Goal: Contribute content: Contribute content

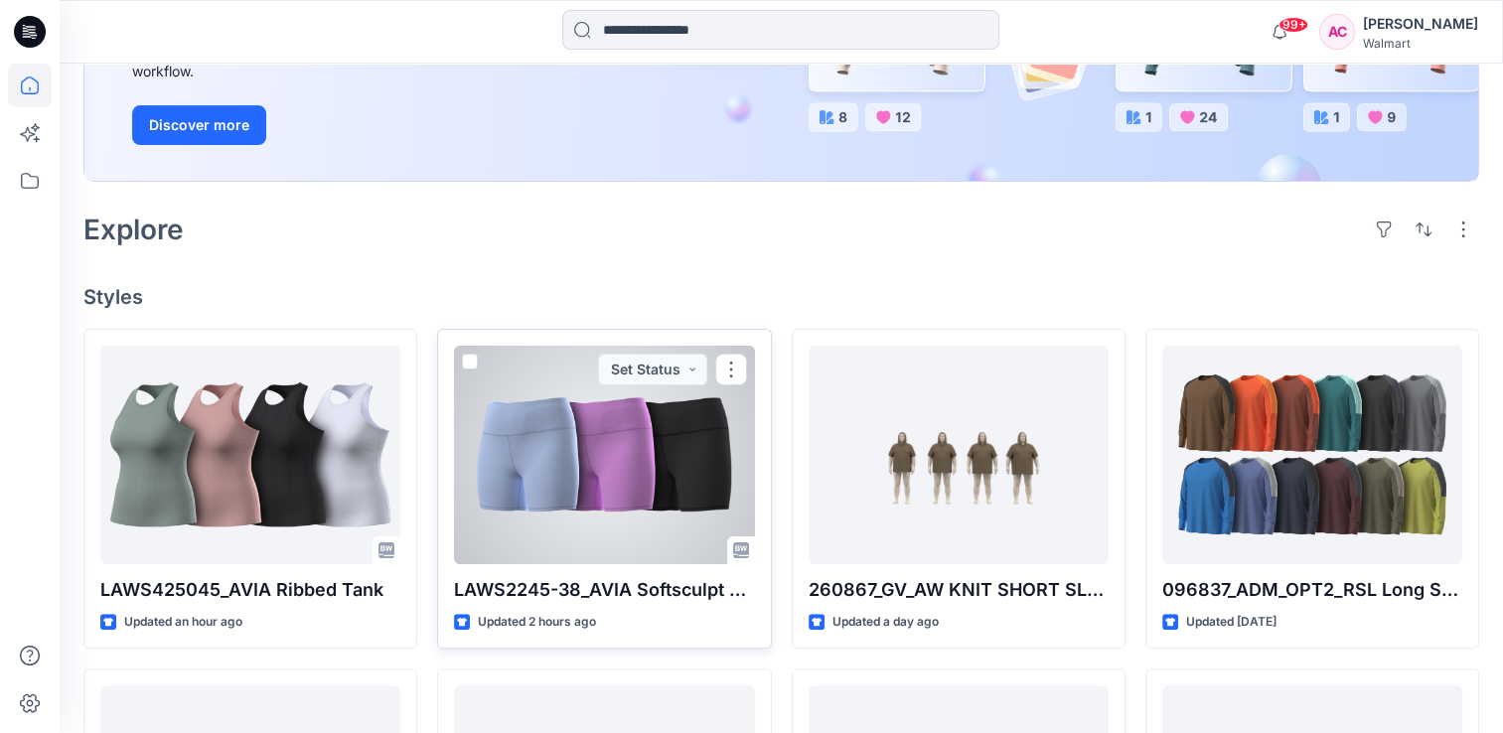
scroll to position [397, 0]
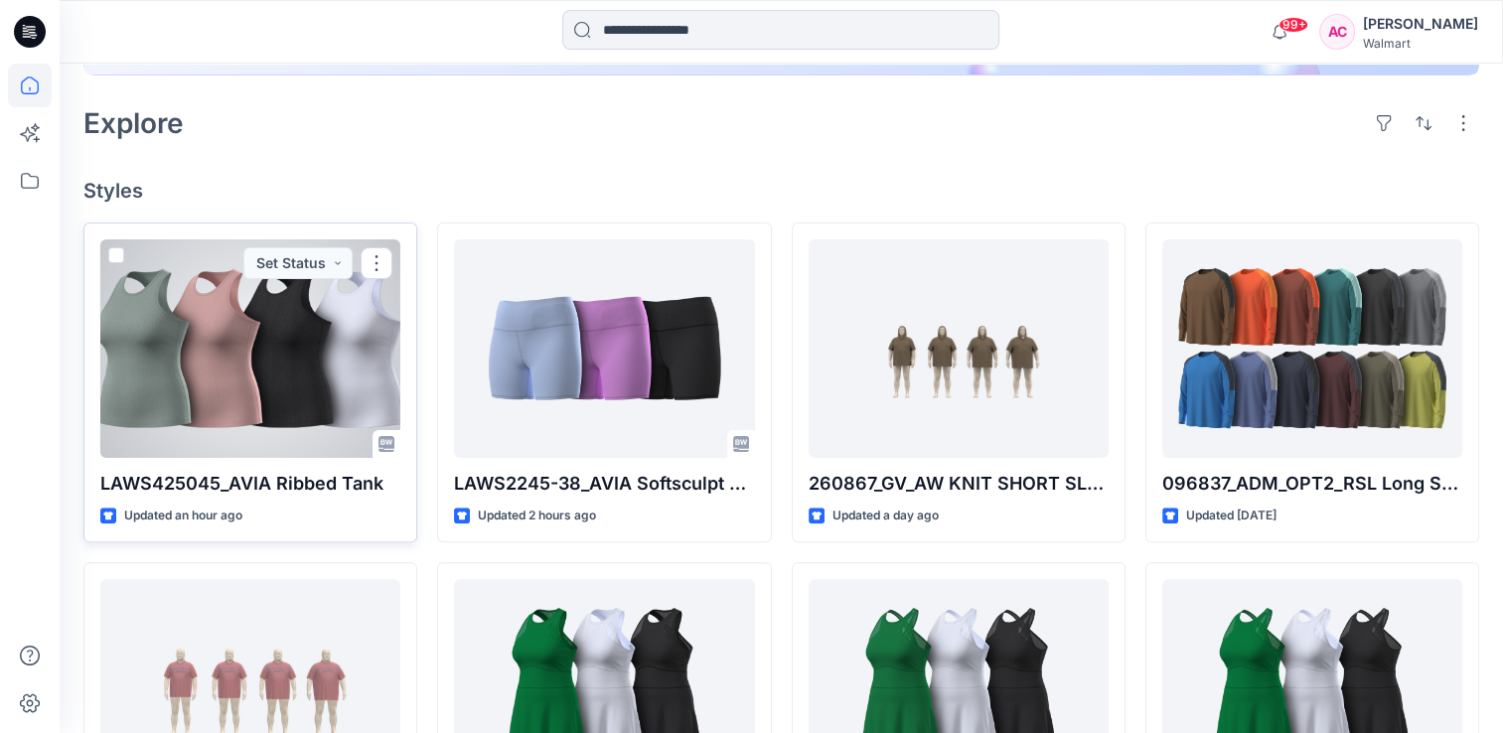
scroll to position [497, 0]
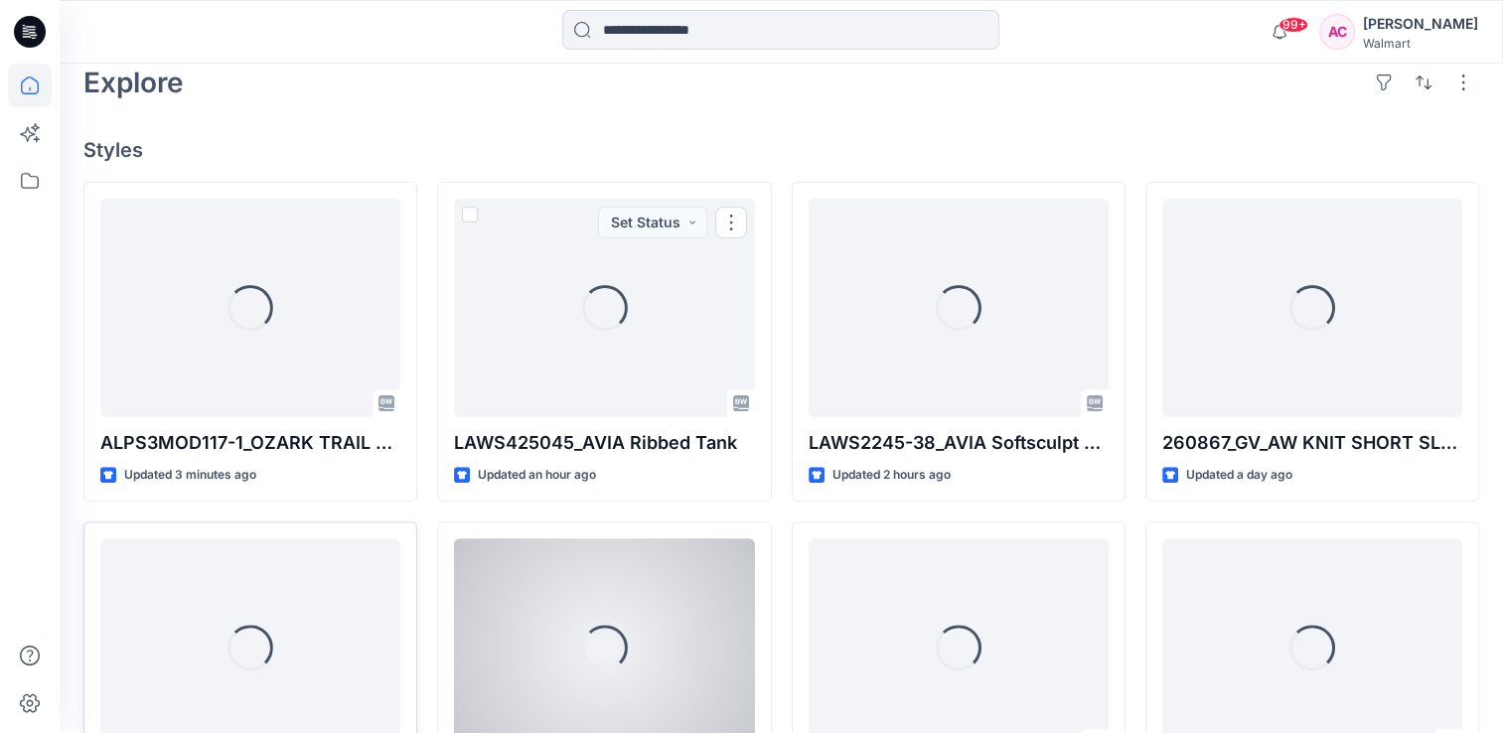
scroll to position [497, 0]
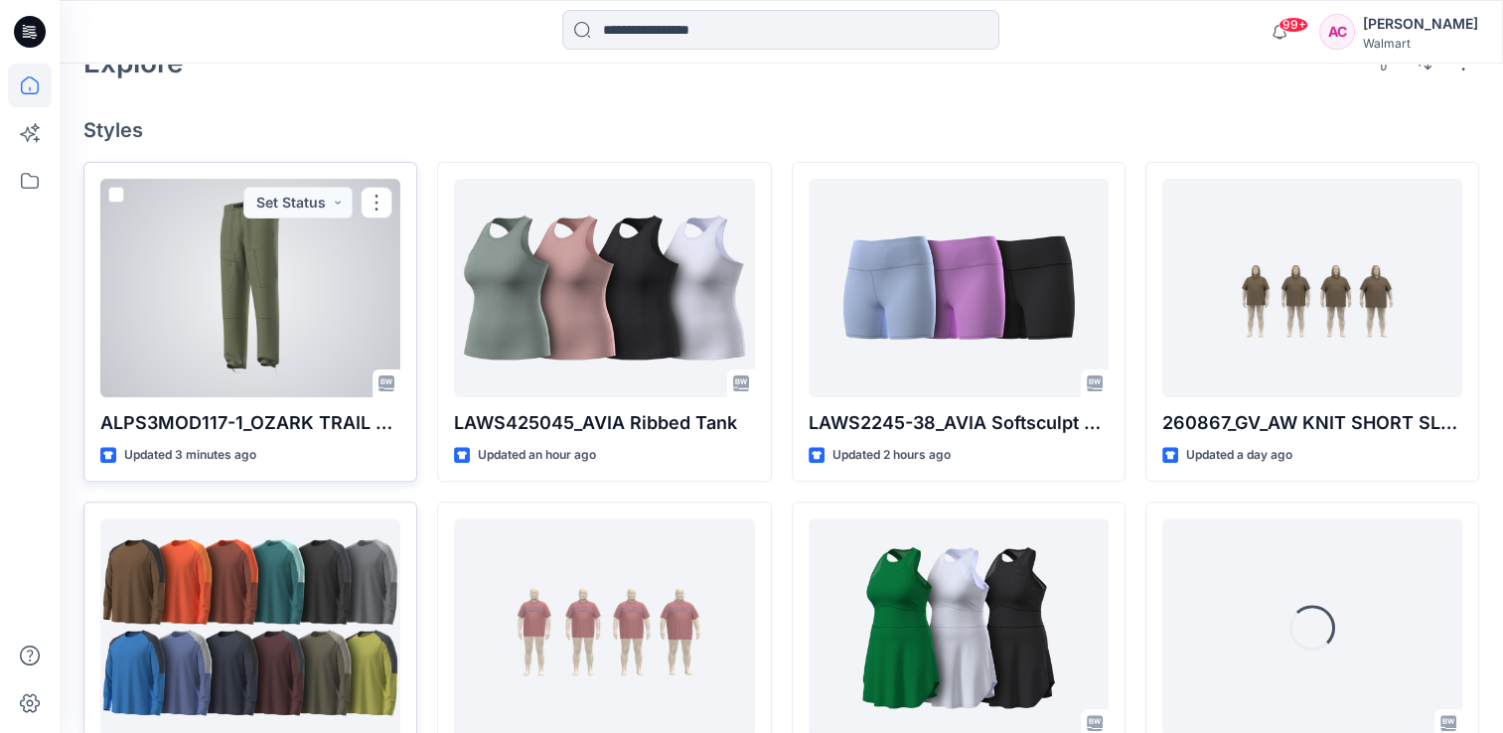
click at [215, 306] on div at bounding box center [250, 288] width 300 height 218
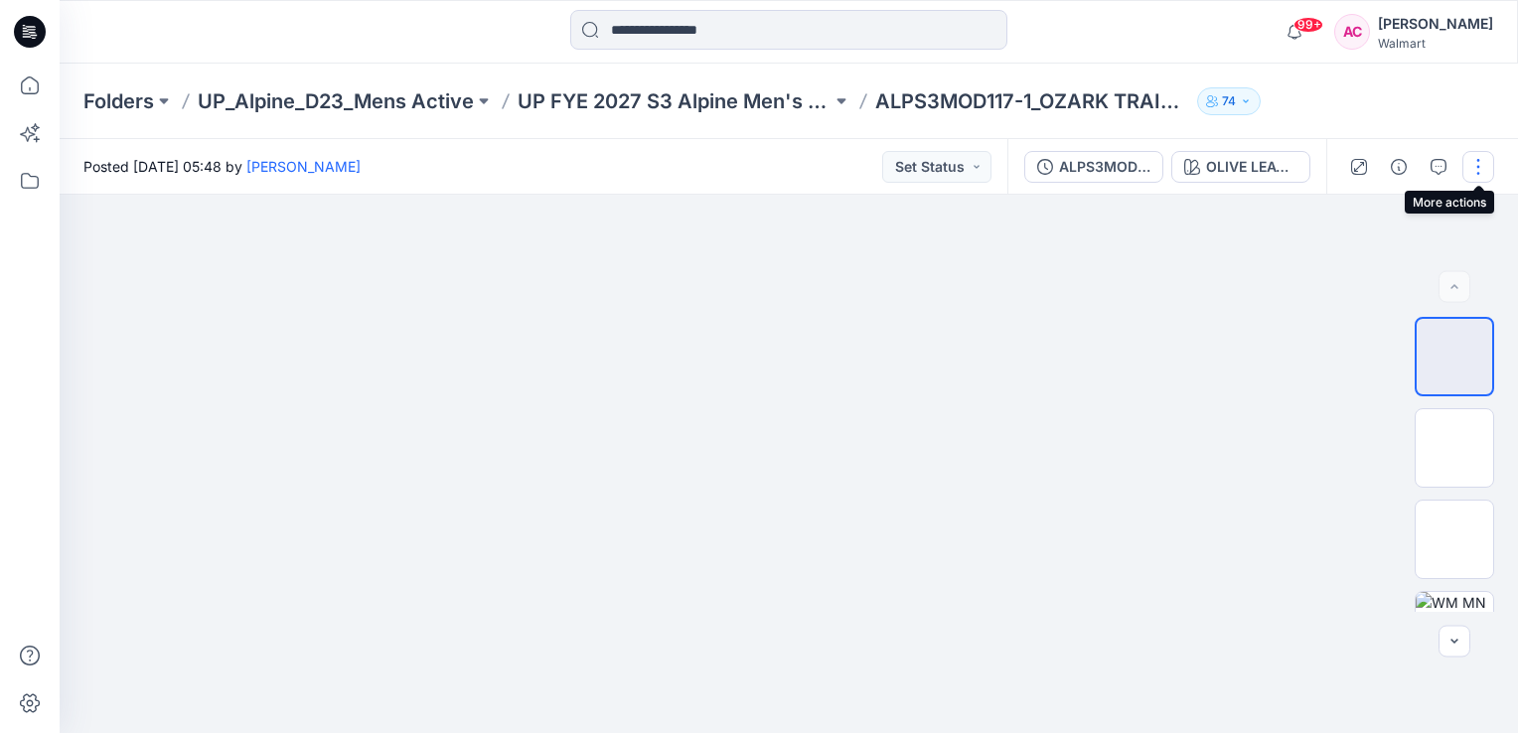
click at [1482, 165] on button "button" at bounding box center [1478, 167] width 32 height 32
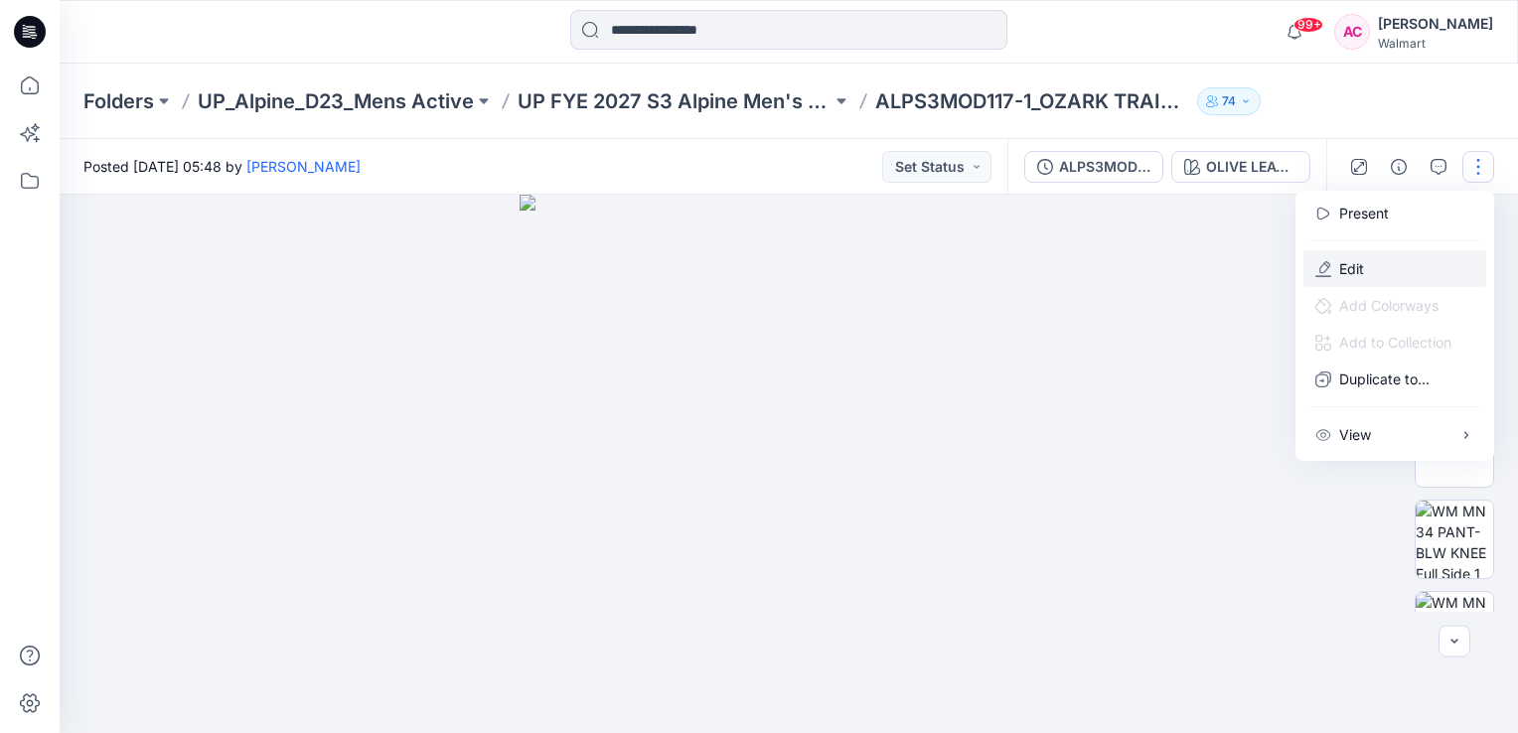
click at [1361, 266] on p "Edit" at bounding box center [1351, 268] width 25 height 21
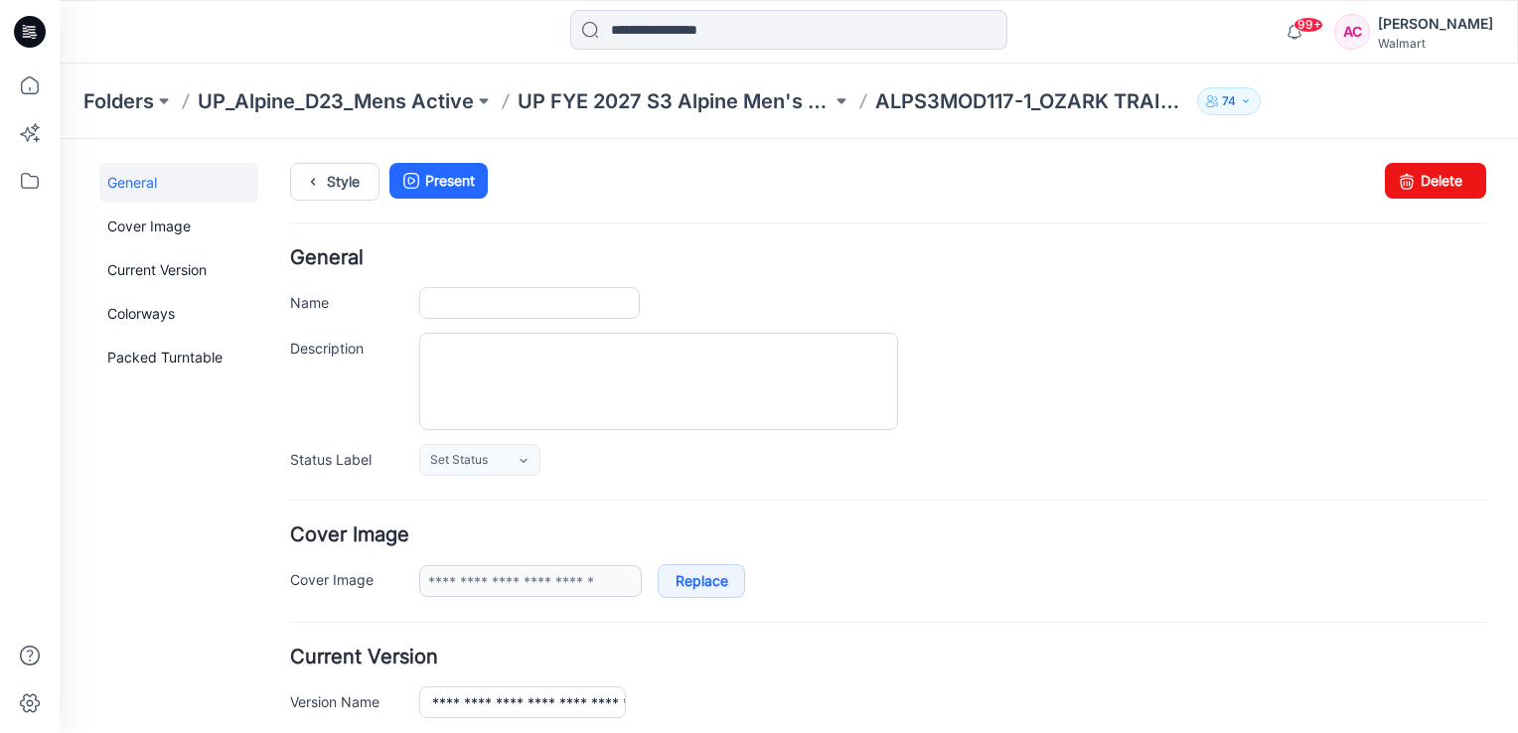
type input "**********"
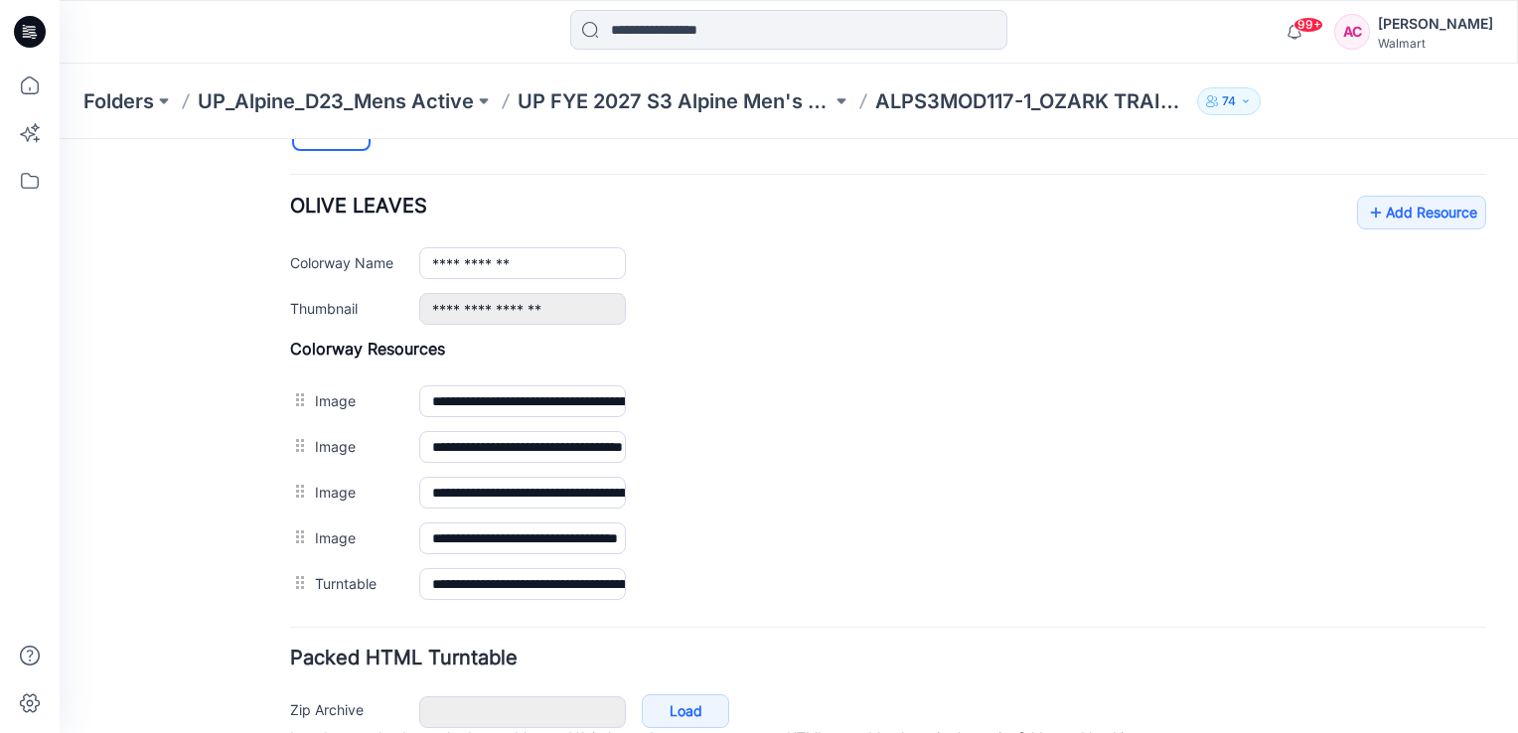
scroll to position [795, 0]
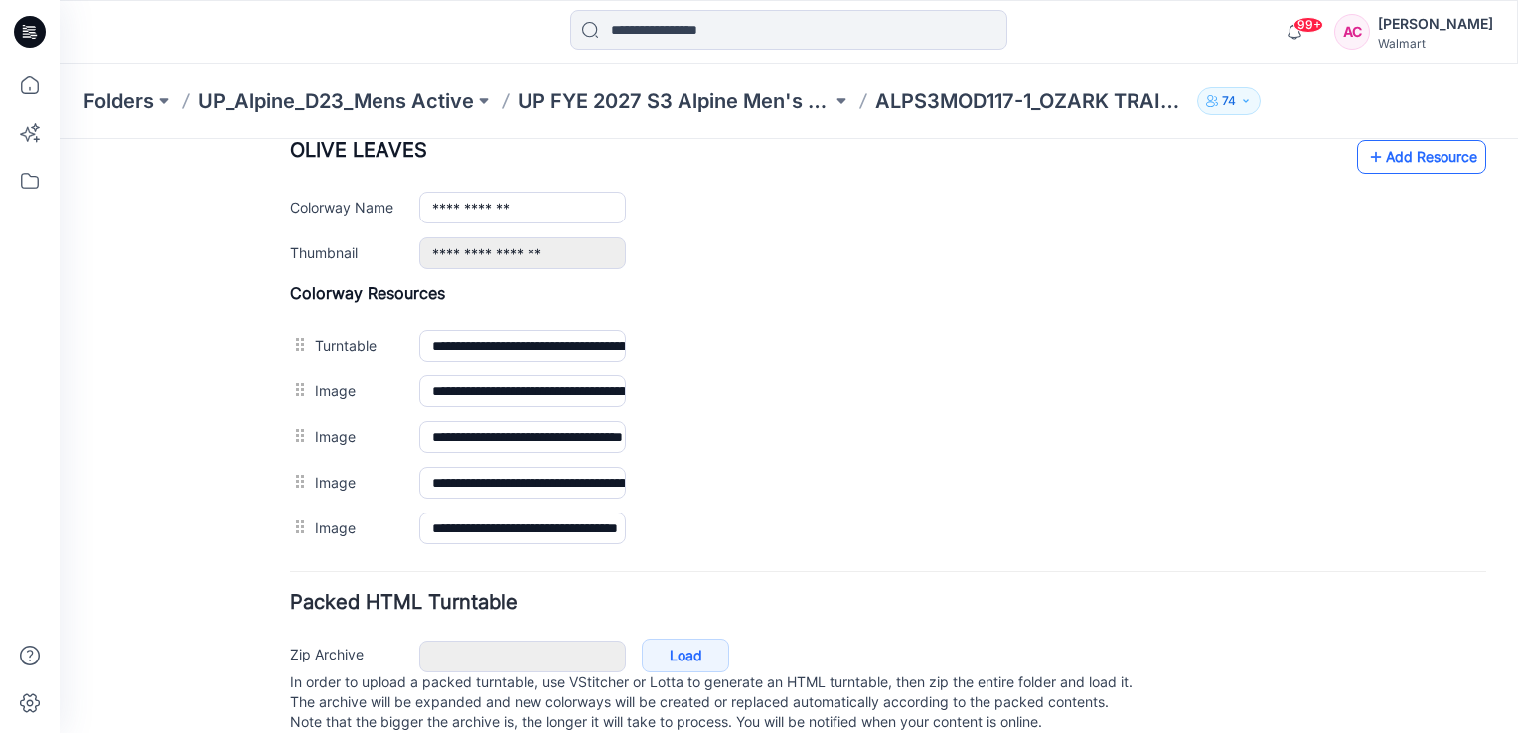
click at [1409, 155] on link "Add Resource" at bounding box center [1421, 157] width 129 height 34
click at [1417, 155] on link "Add Resource" at bounding box center [1421, 157] width 129 height 34
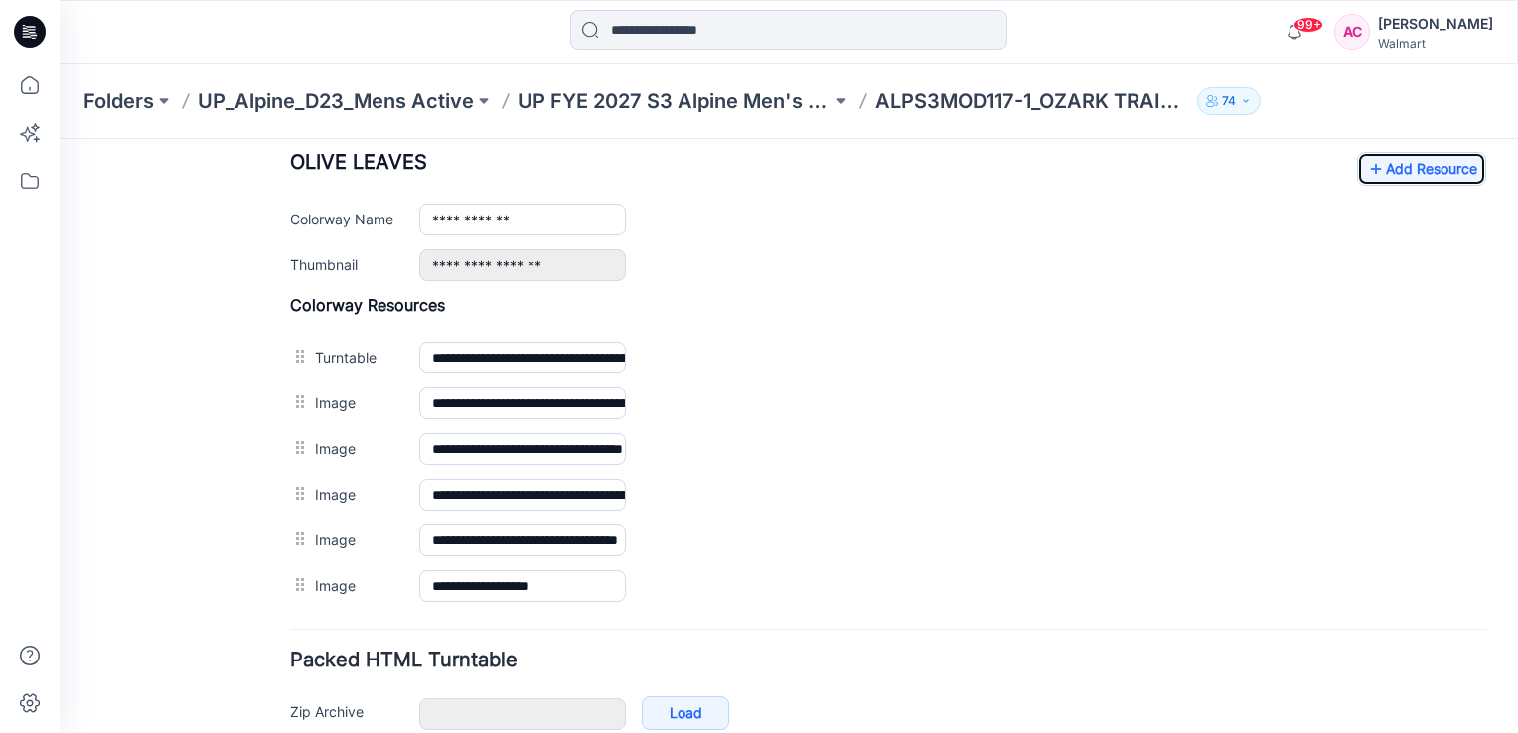
scroll to position [780, 0]
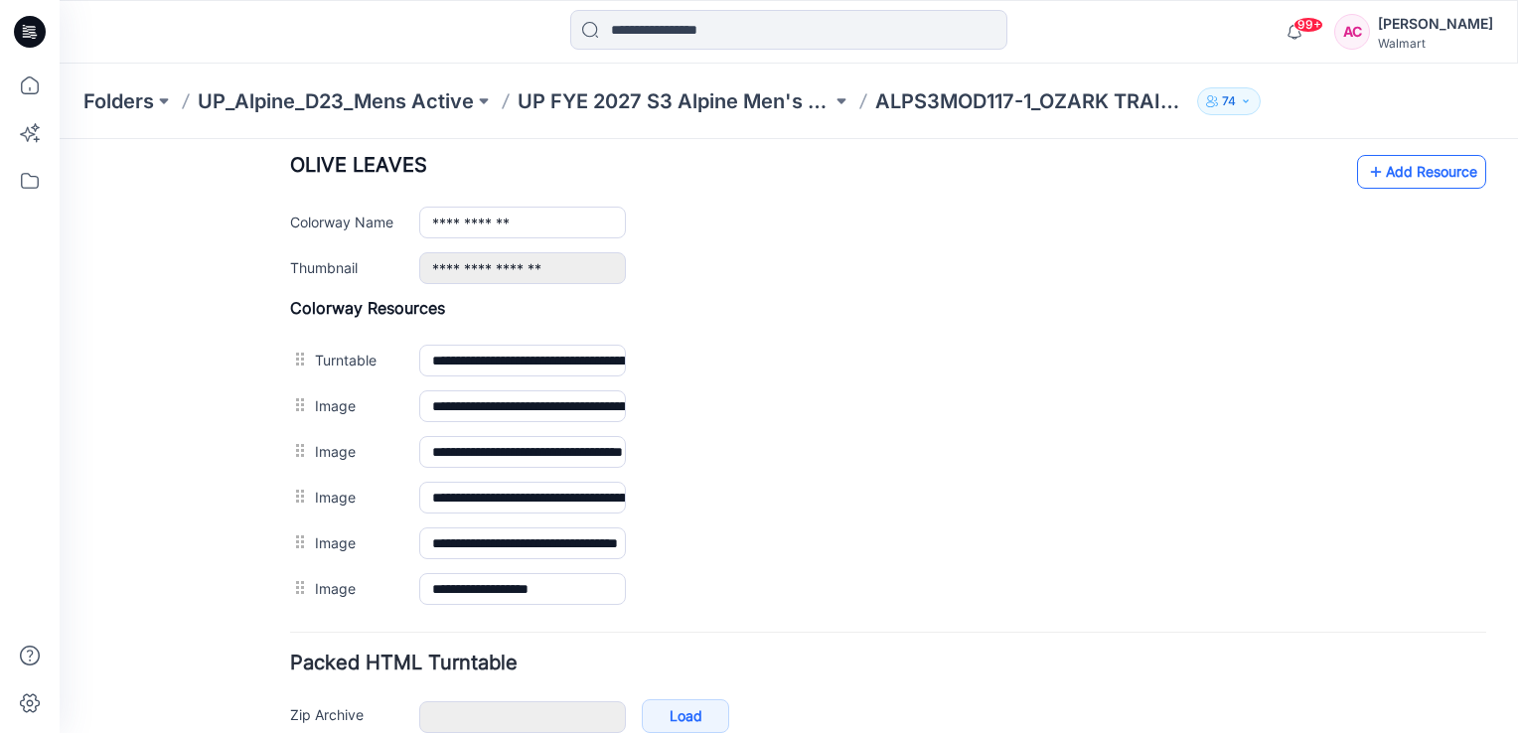
click at [1404, 177] on link "Add Resource" at bounding box center [1421, 172] width 129 height 34
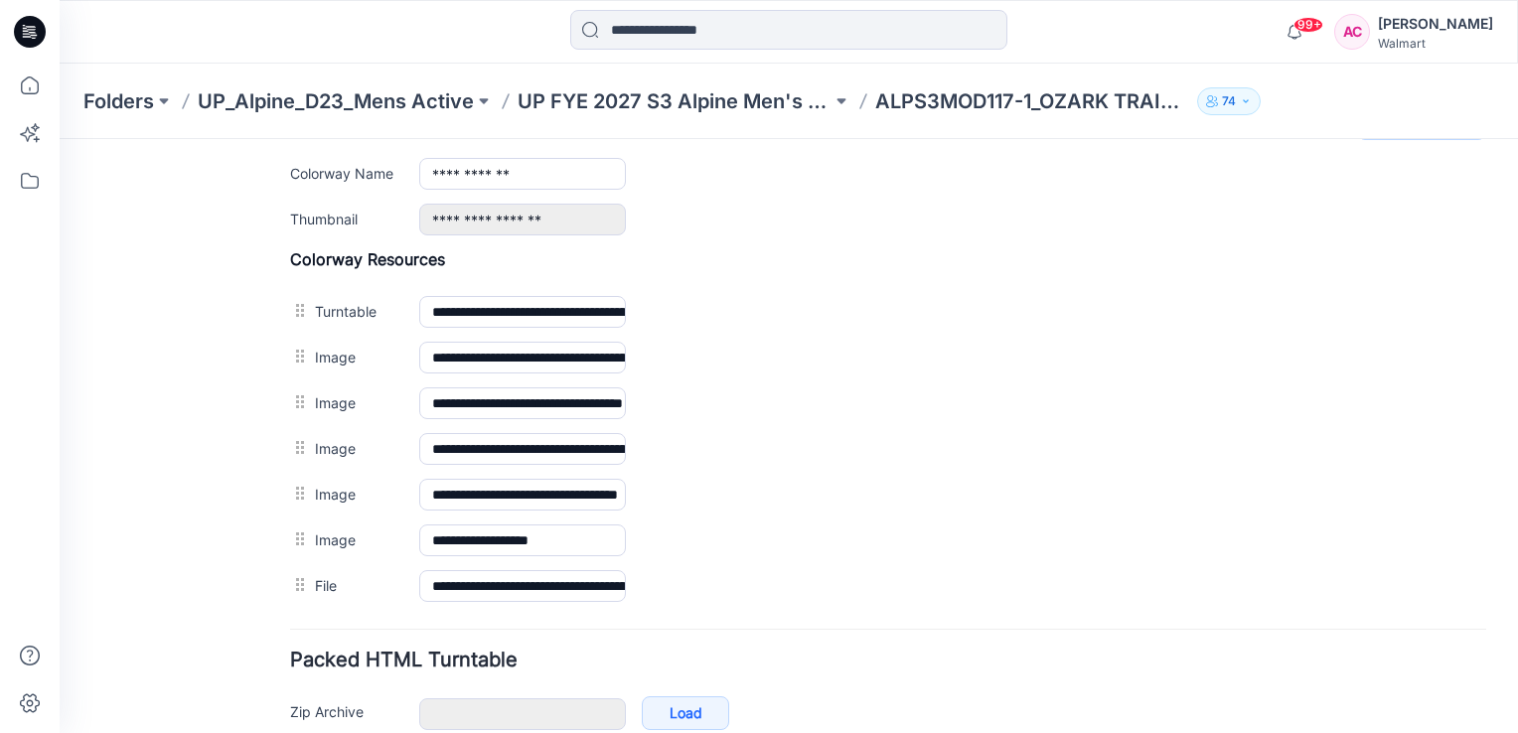
scroll to position [825, 0]
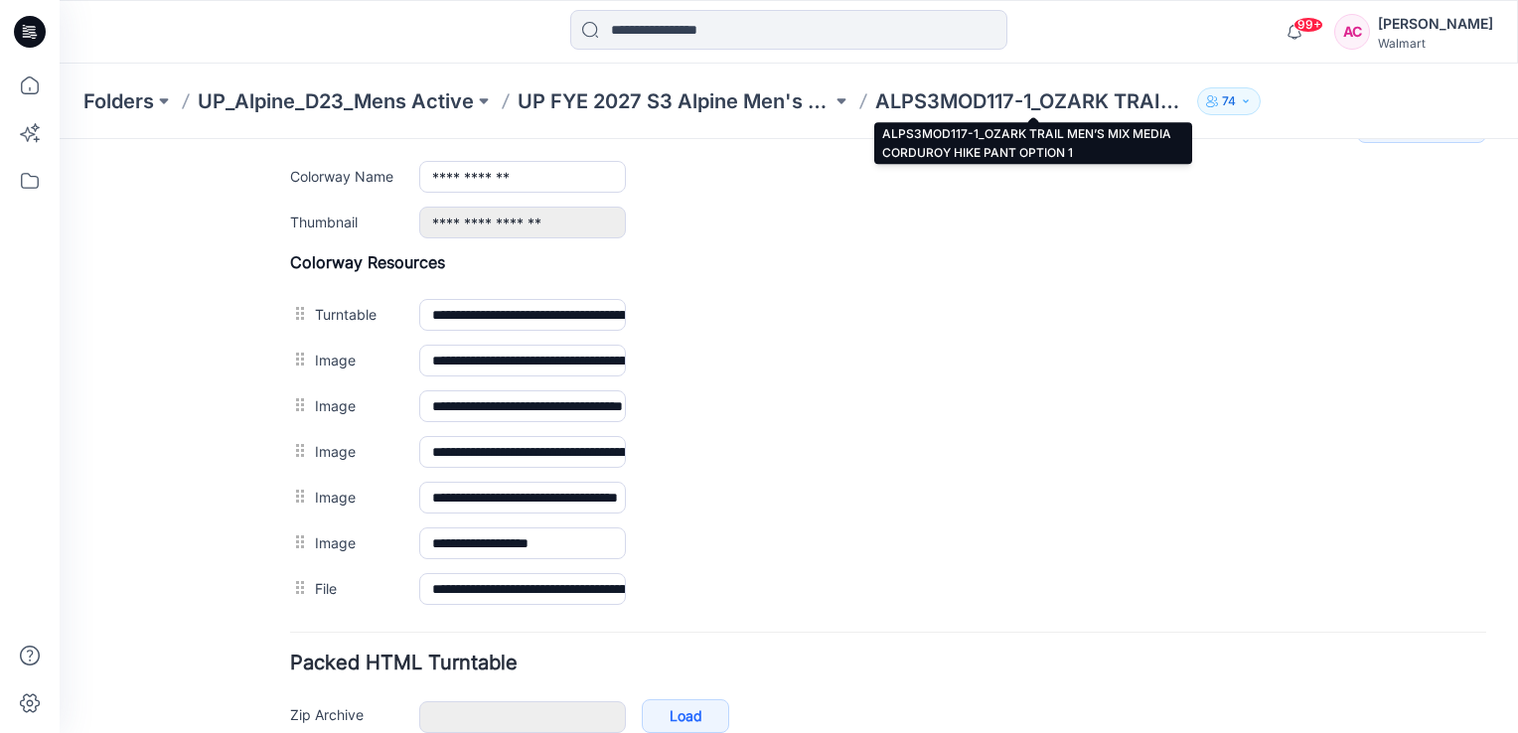
click at [998, 101] on p "ALPS3MOD117-1_OZARK TRAIL MEN’S MIX MEDIA CORDUROY HIKE PANT OPTION 1" at bounding box center [1032, 101] width 314 height 28
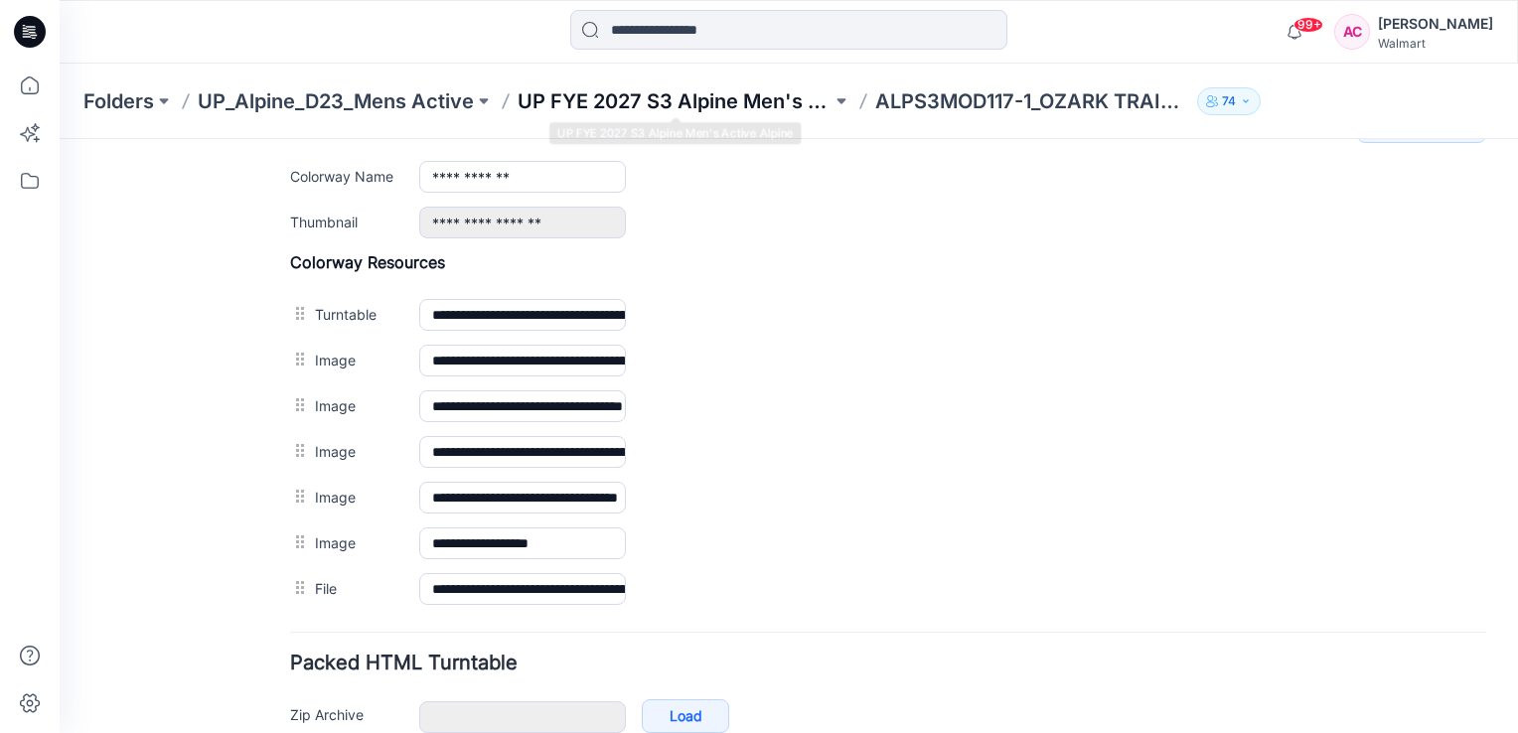
click at [719, 96] on p "UP FYE 2027 S3 Alpine Men's Active Alpine" at bounding box center [674, 101] width 314 height 28
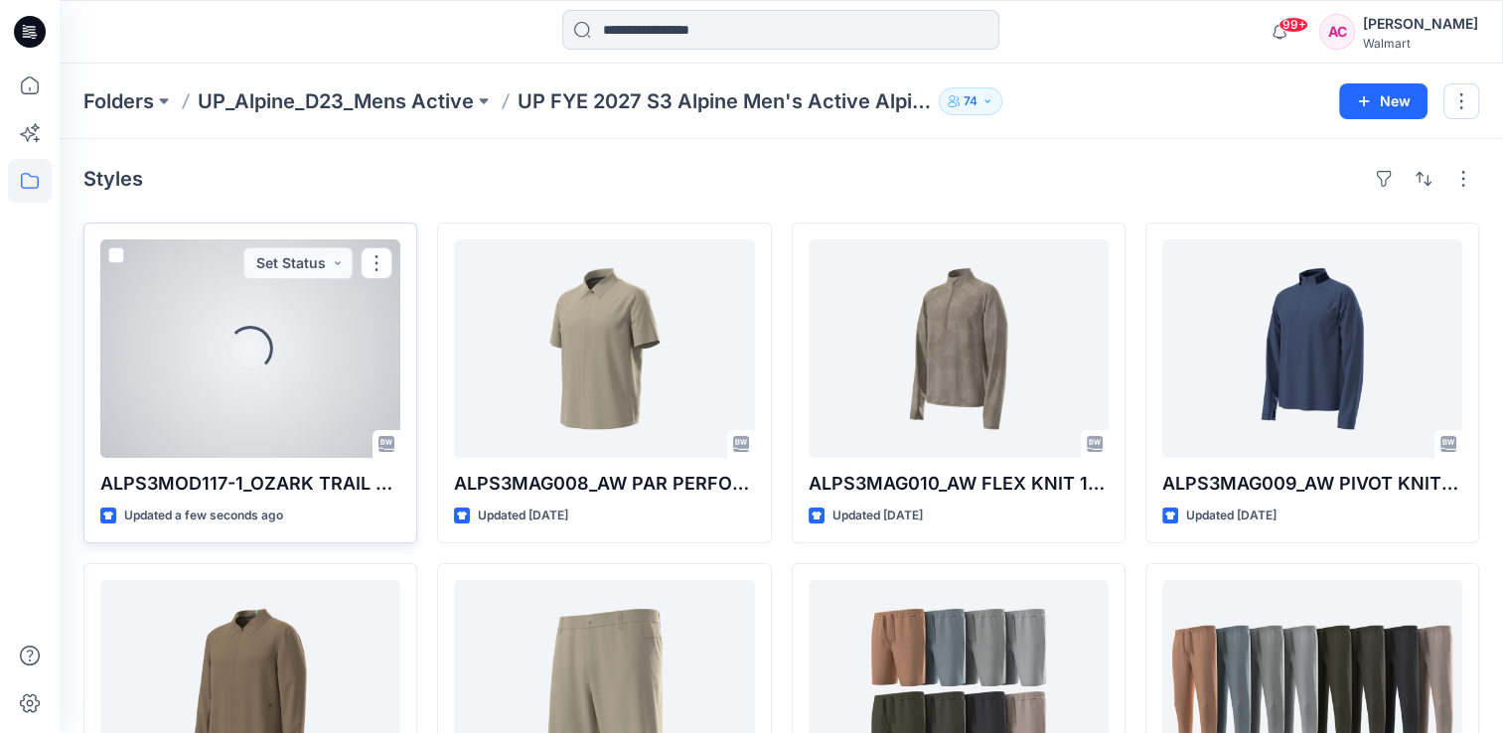
click at [253, 371] on div "Loading..." at bounding box center [250, 348] width 300 height 218
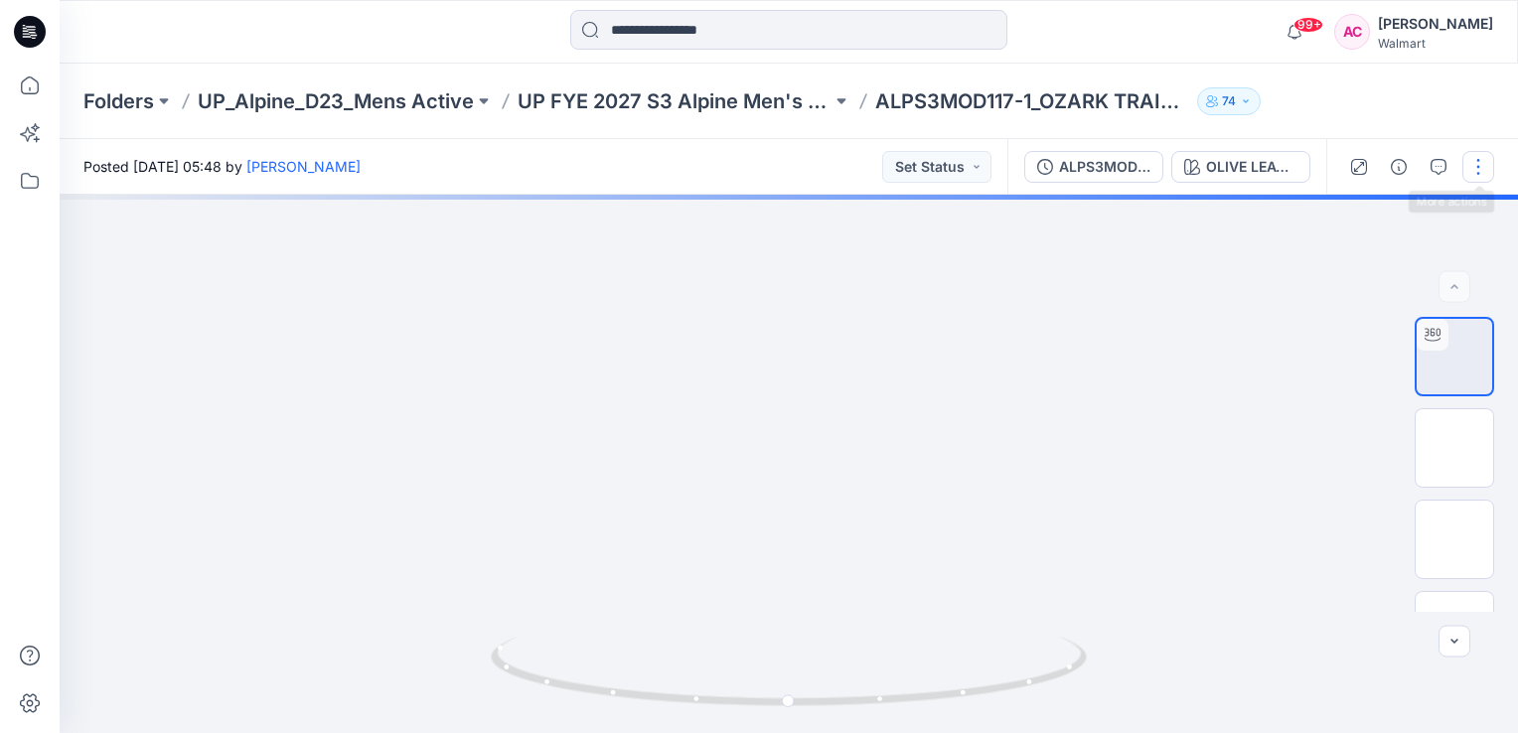
click at [1481, 171] on button "button" at bounding box center [1478, 167] width 32 height 32
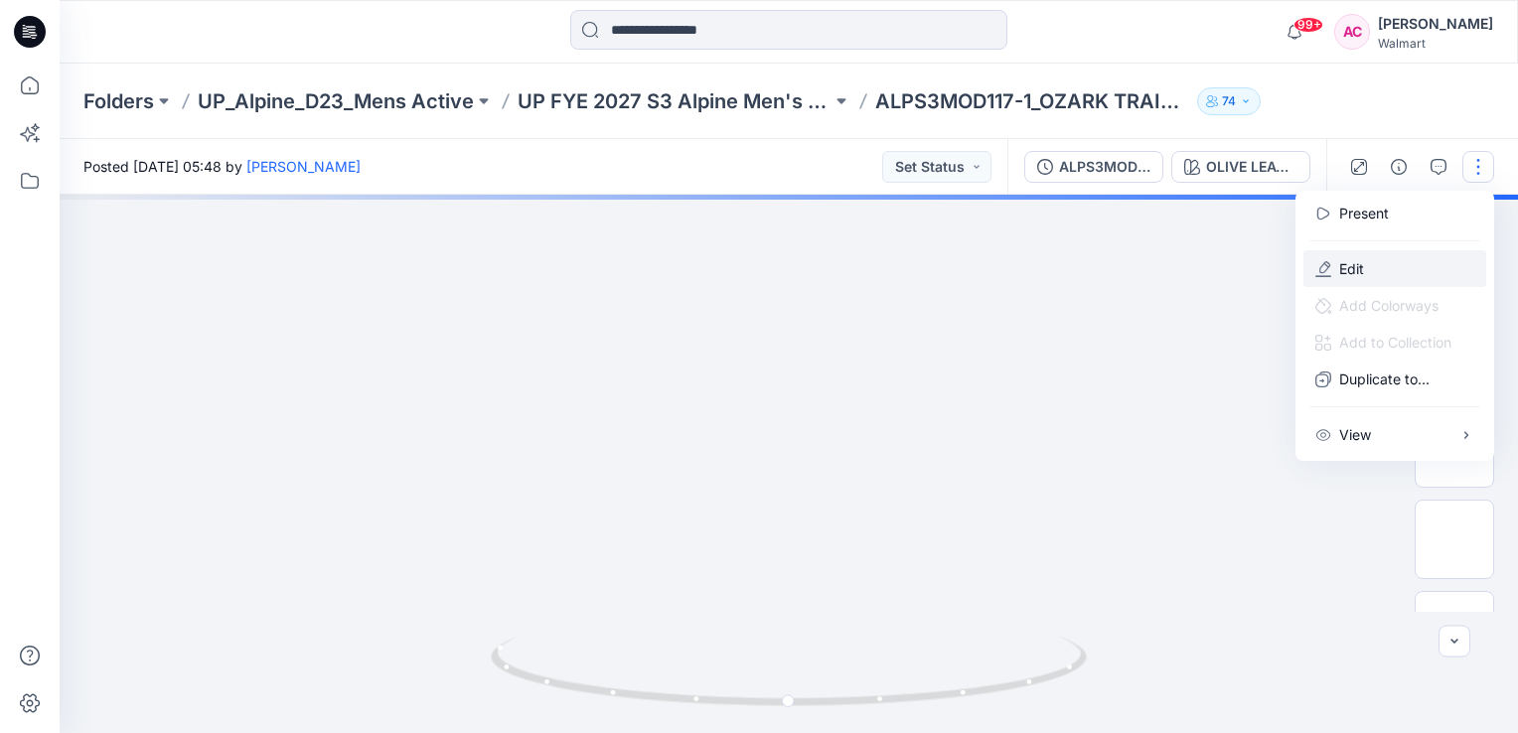
click at [1346, 266] on p "Edit" at bounding box center [1351, 268] width 25 height 21
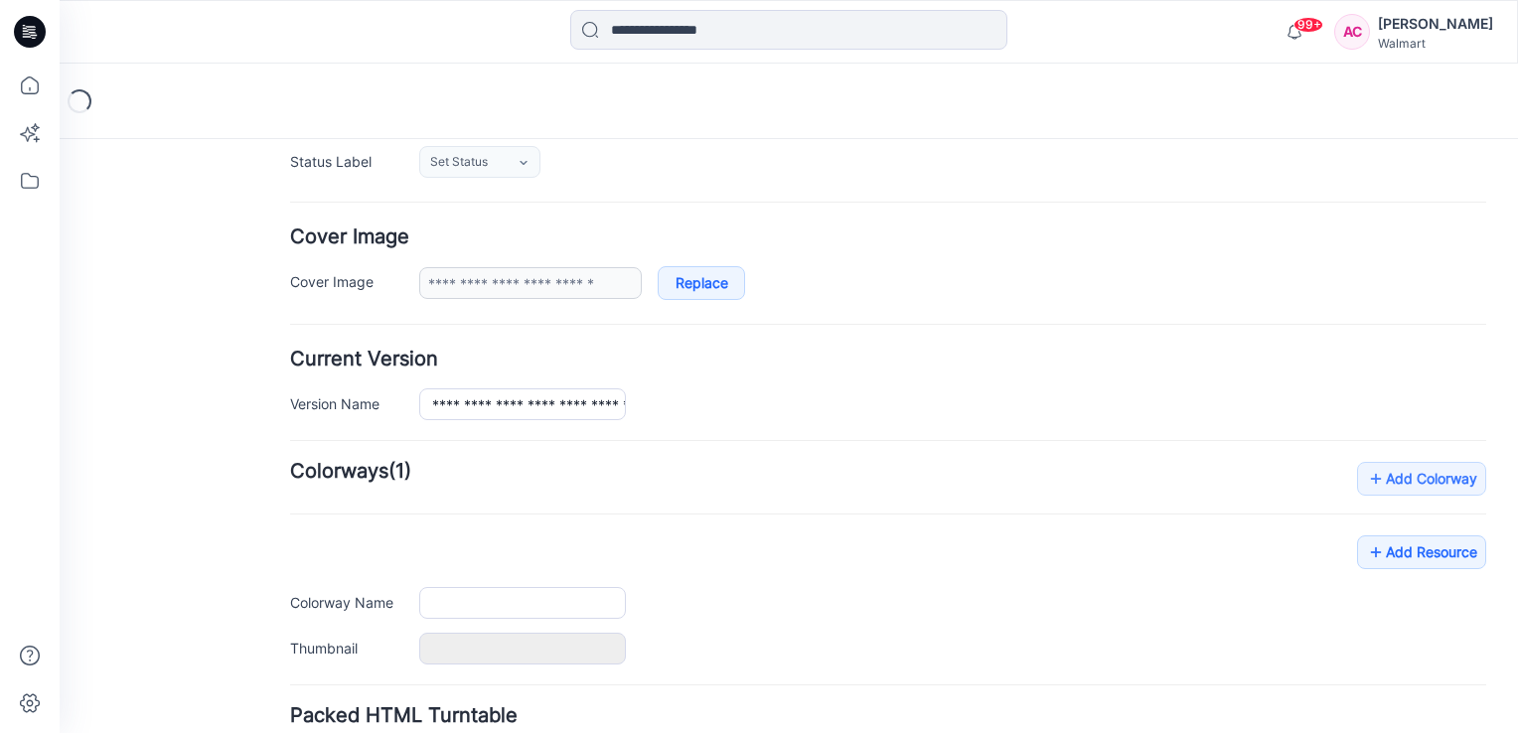
type input "**********"
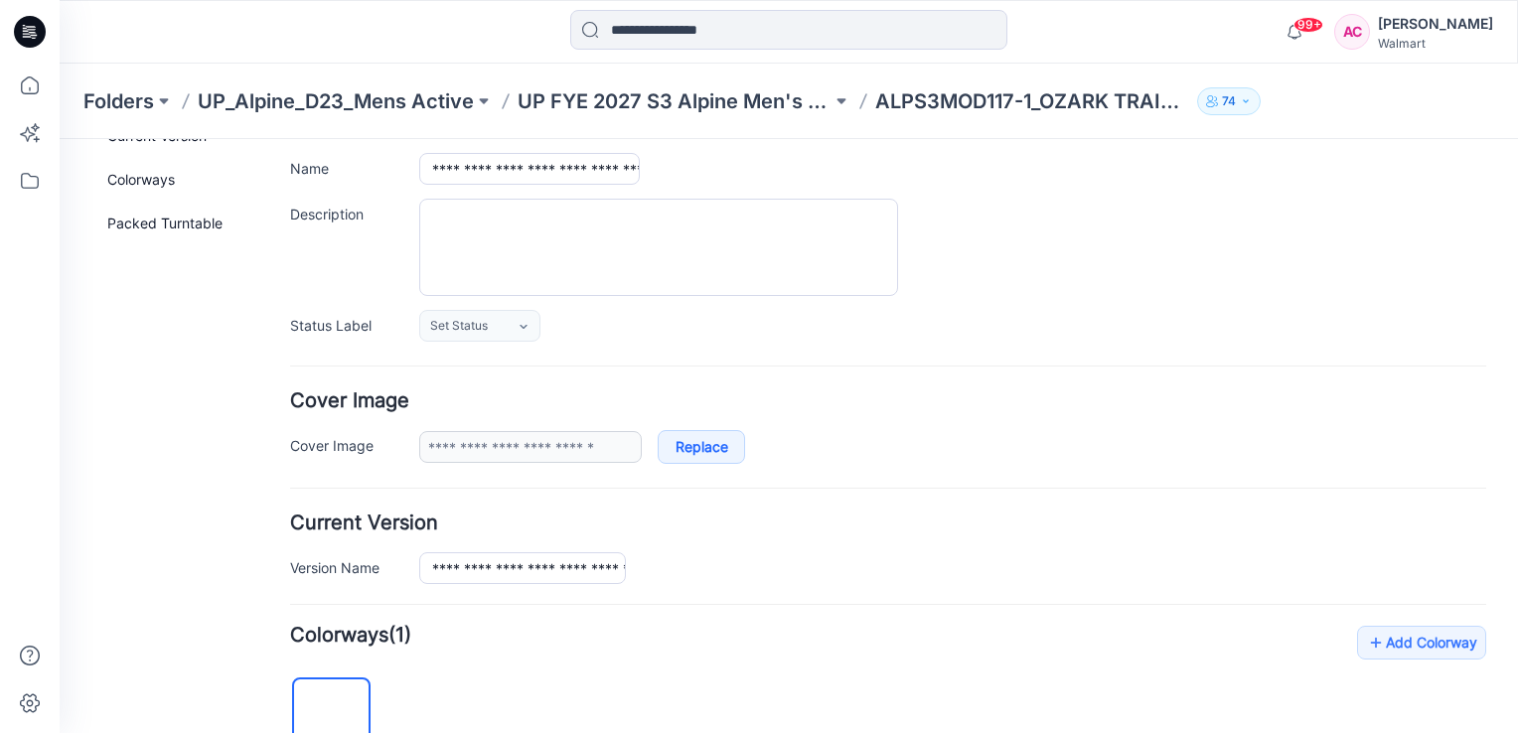
scroll to position [130, 0]
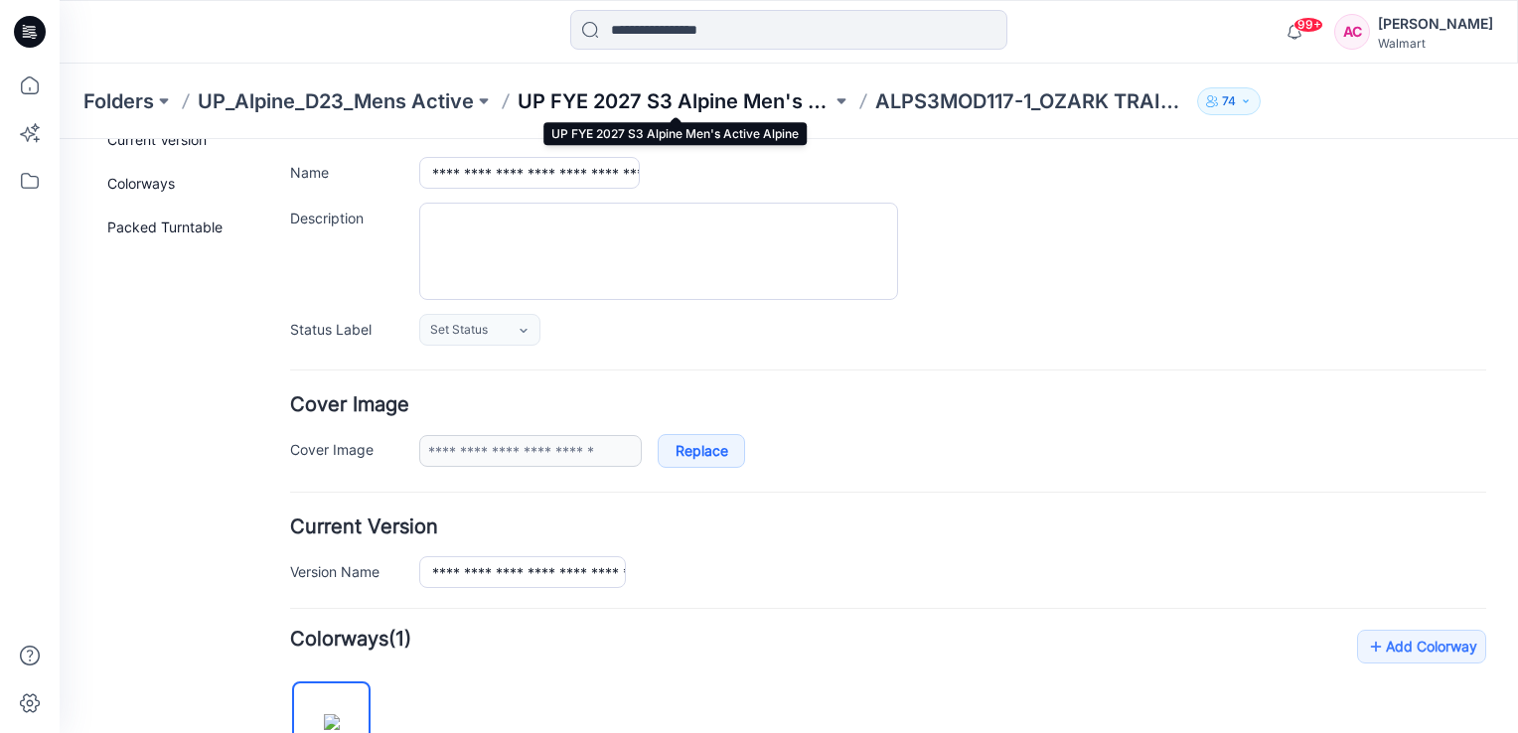
click at [744, 103] on p "UP FYE 2027 S3 Alpine Men's Active Alpine" at bounding box center [674, 101] width 314 height 28
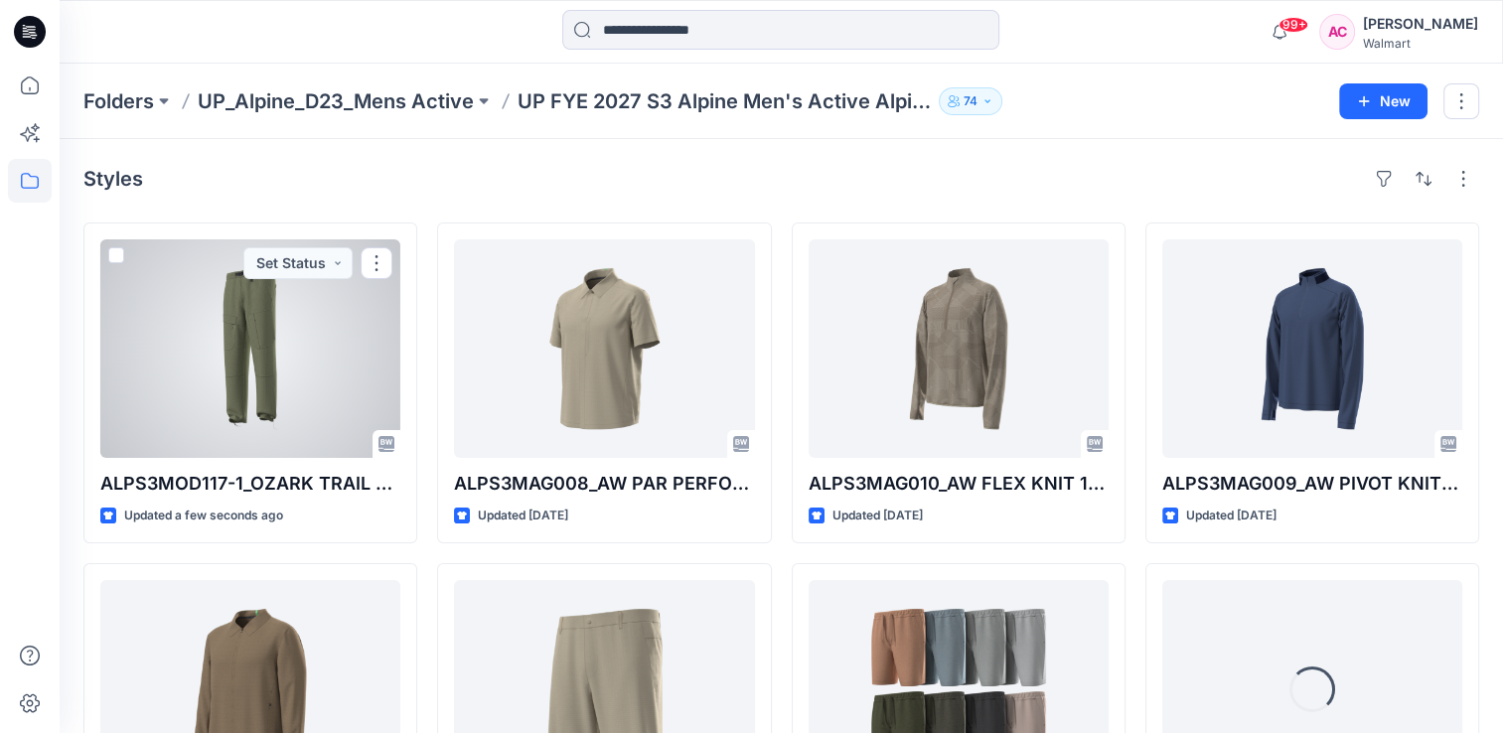
click at [227, 407] on div at bounding box center [250, 348] width 300 height 218
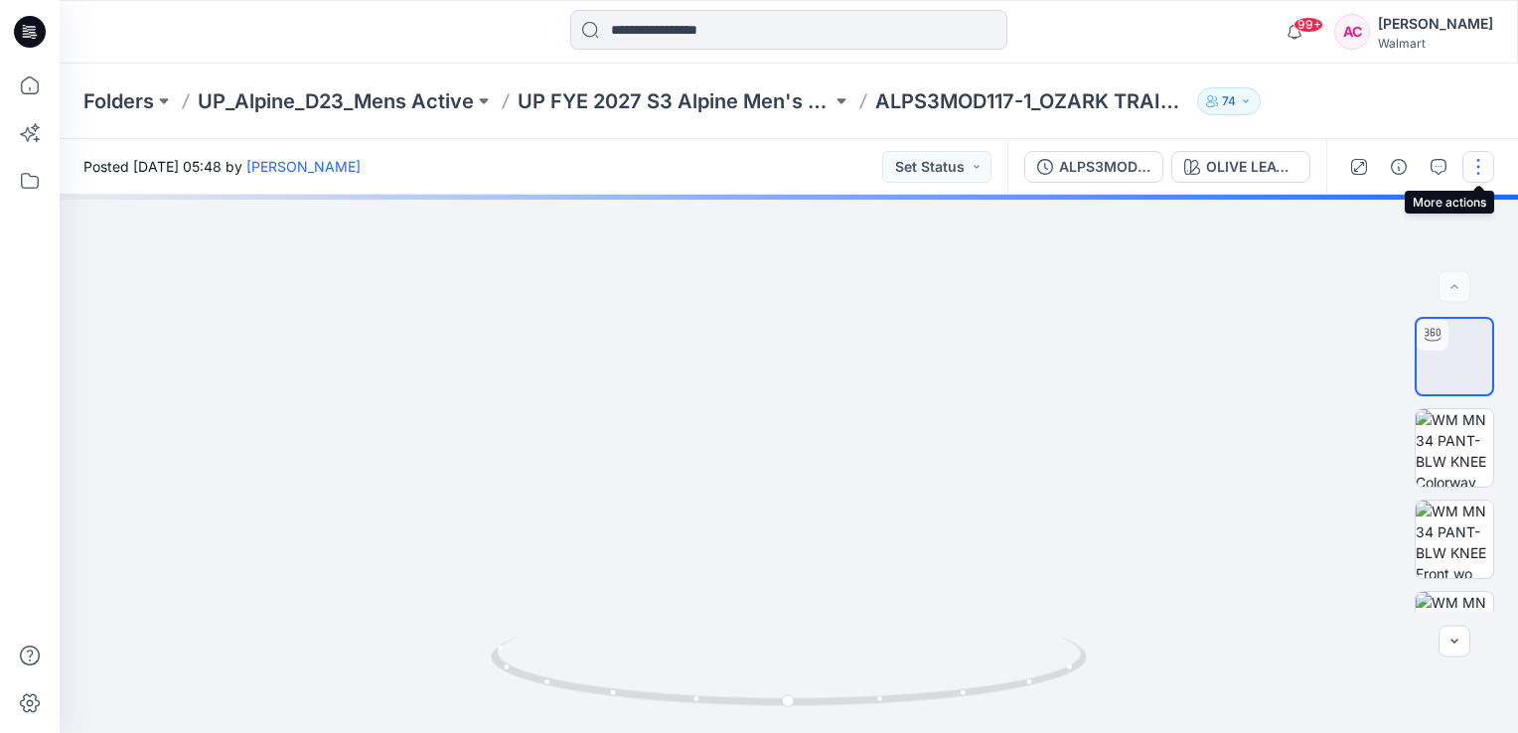
click at [1479, 164] on button "button" at bounding box center [1478, 167] width 32 height 32
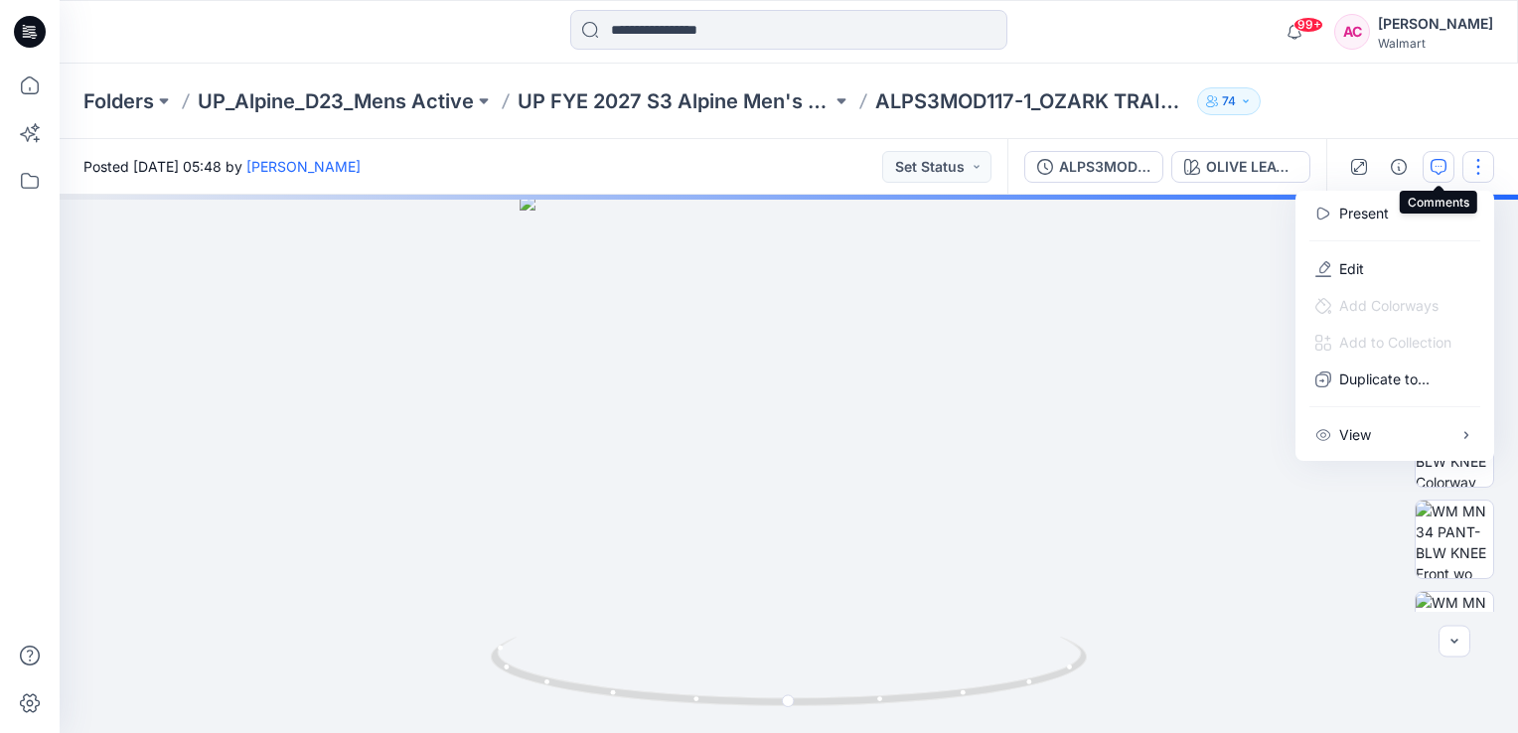
click at [1437, 160] on icon "button" at bounding box center [1438, 167] width 16 height 16
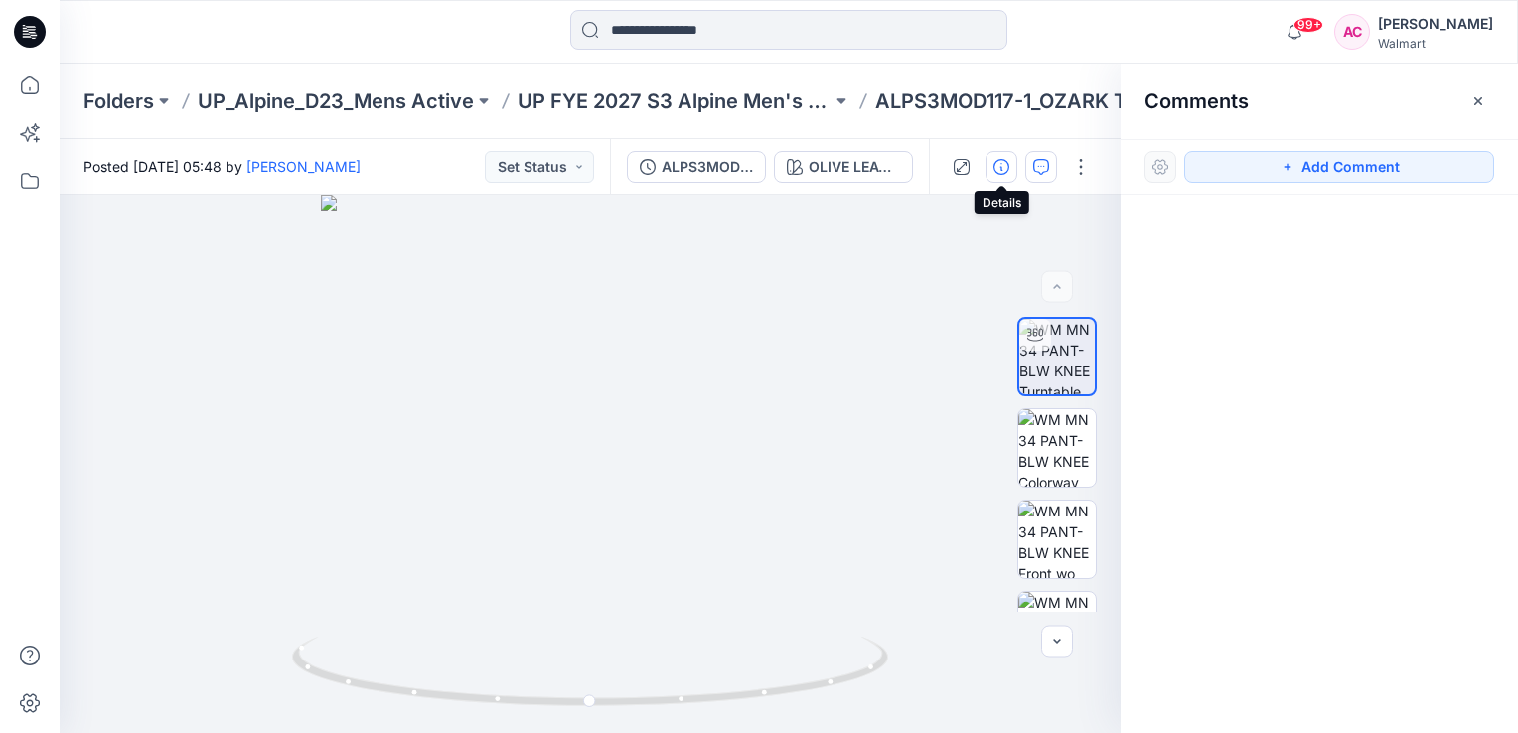
click at [1008, 164] on icon "button" at bounding box center [1001, 167] width 16 height 16
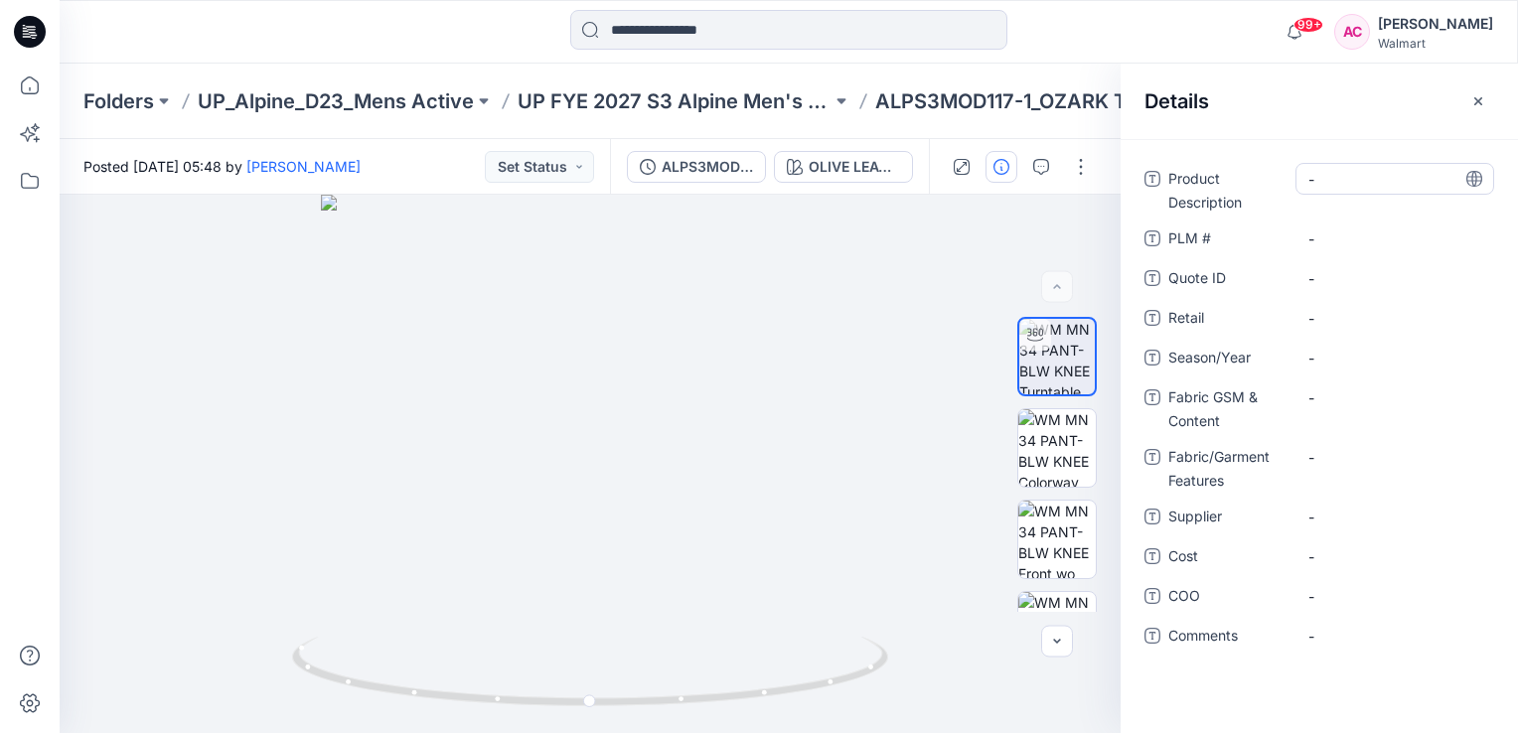
click at [1343, 182] on Description "-" at bounding box center [1394, 179] width 173 height 21
click at [1358, 173] on Description "-" at bounding box center [1394, 179] width 173 height 21
type textarea "**********"
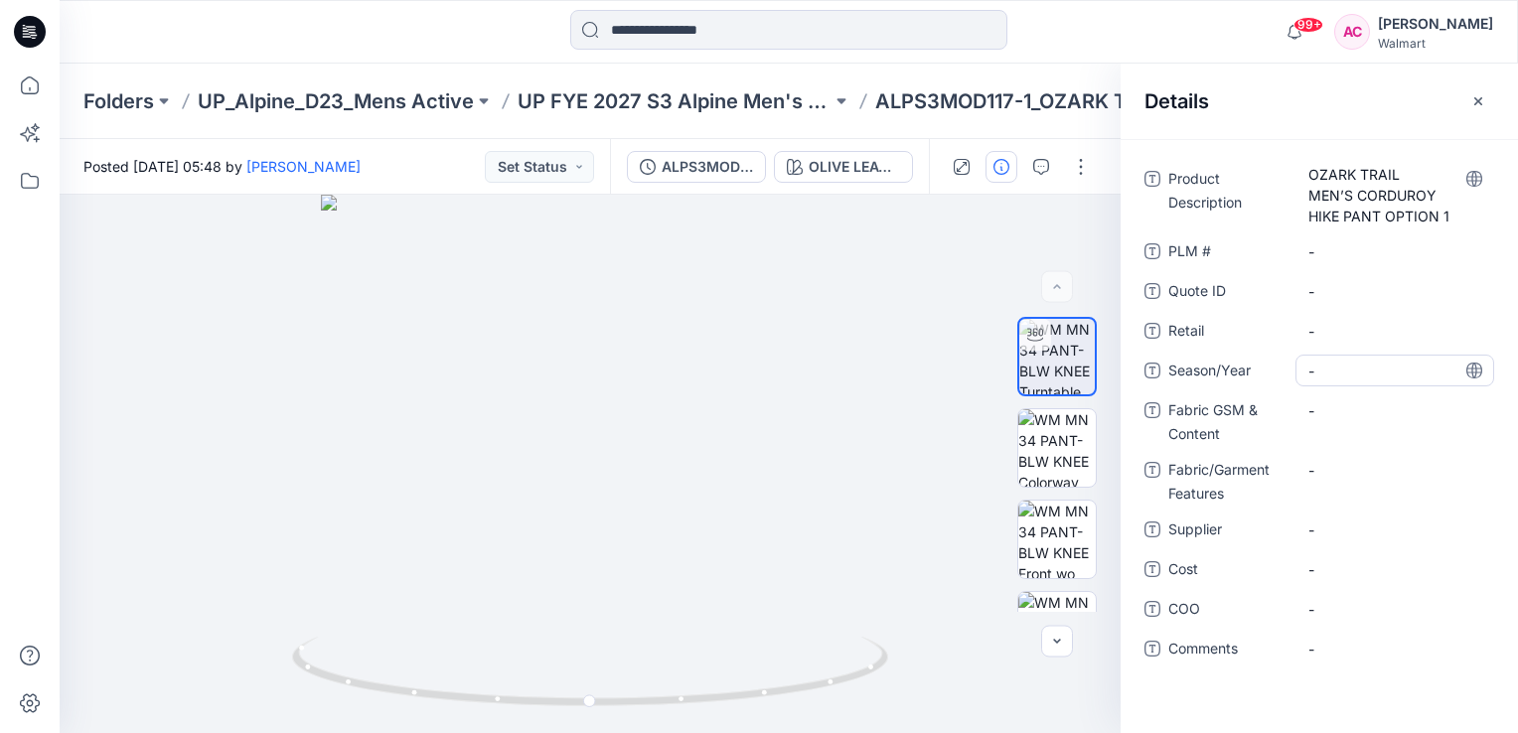
click at [1335, 357] on div "-" at bounding box center [1394, 371] width 199 height 32
type textarea "*******"
click at [1343, 370] on span "-" at bounding box center [1394, 371] width 173 height 21
click at [1359, 372] on span "-" at bounding box center [1394, 371] width 173 height 21
click at [1338, 419] on Content "-" at bounding box center [1394, 410] width 173 height 21
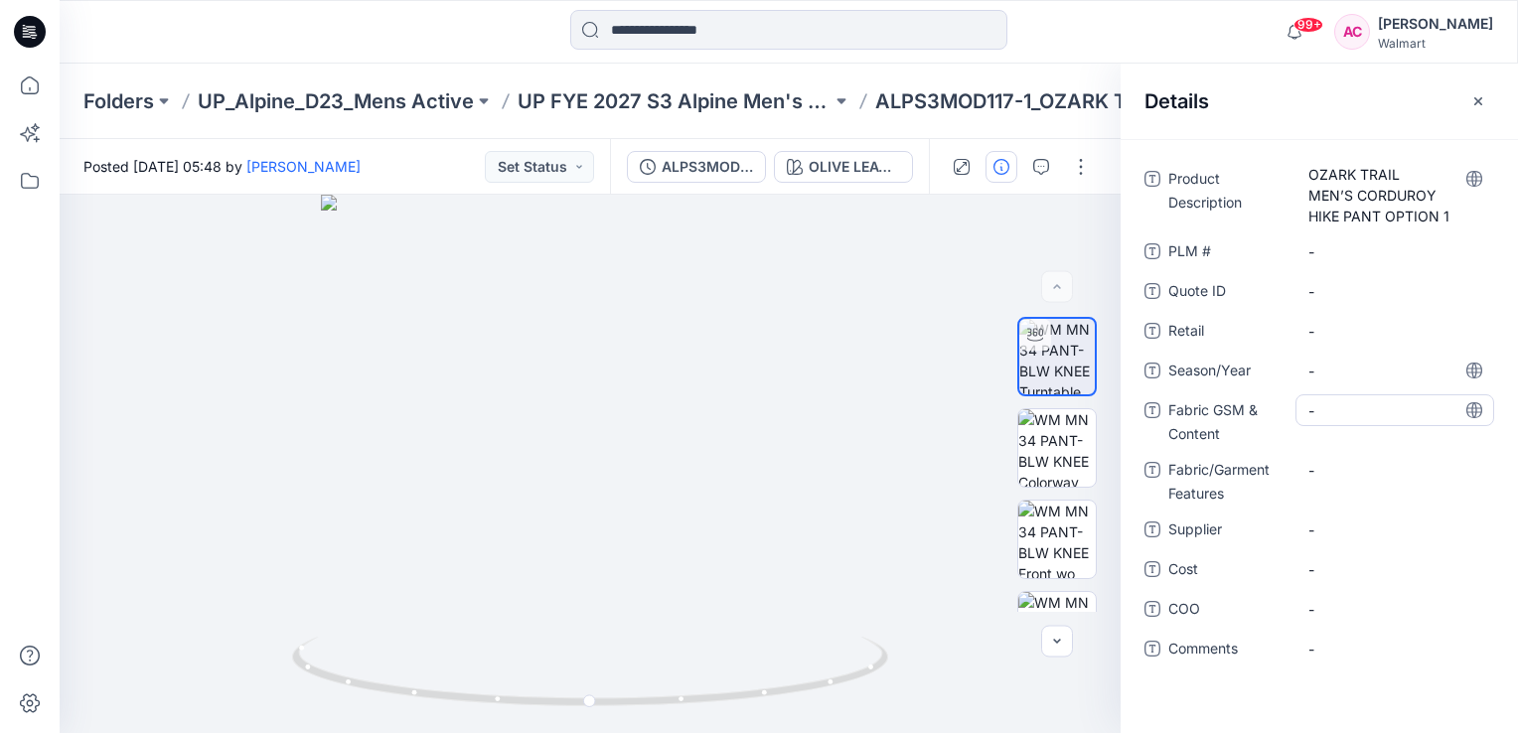
click at [1326, 403] on Content "-" at bounding box center [1394, 410] width 173 height 21
type textarea "**********"
click at [1339, 533] on span "-" at bounding box center [1394, 529] width 173 height 21
type textarea "**********"
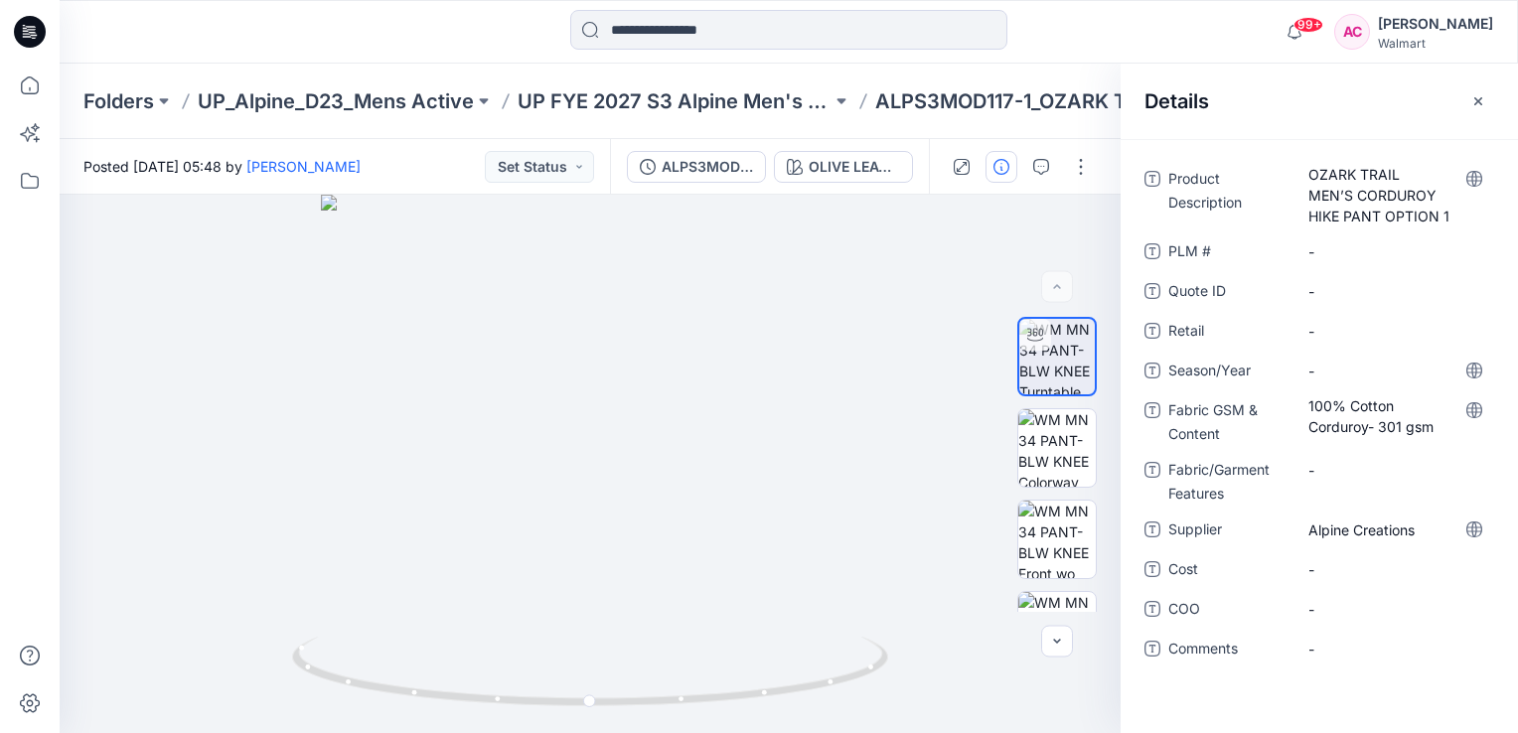
click at [1174, 711] on div "Product Description OZARK TRAIL MEN’S CORDUROY HIKE PANT OPTION 1 PLM # - Quote…" at bounding box center [1318, 436] width 397 height 594
click at [1325, 367] on span "-" at bounding box center [1394, 371] width 173 height 21
type textarea "*"
type textarea "*******"
click at [1182, 690] on div "Product Description OZARK TRAIL MEN’S CORDUROY HIKE PANT OPTION 1 PLM # - Quote…" at bounding box center [1318, 436] width 397 height 594
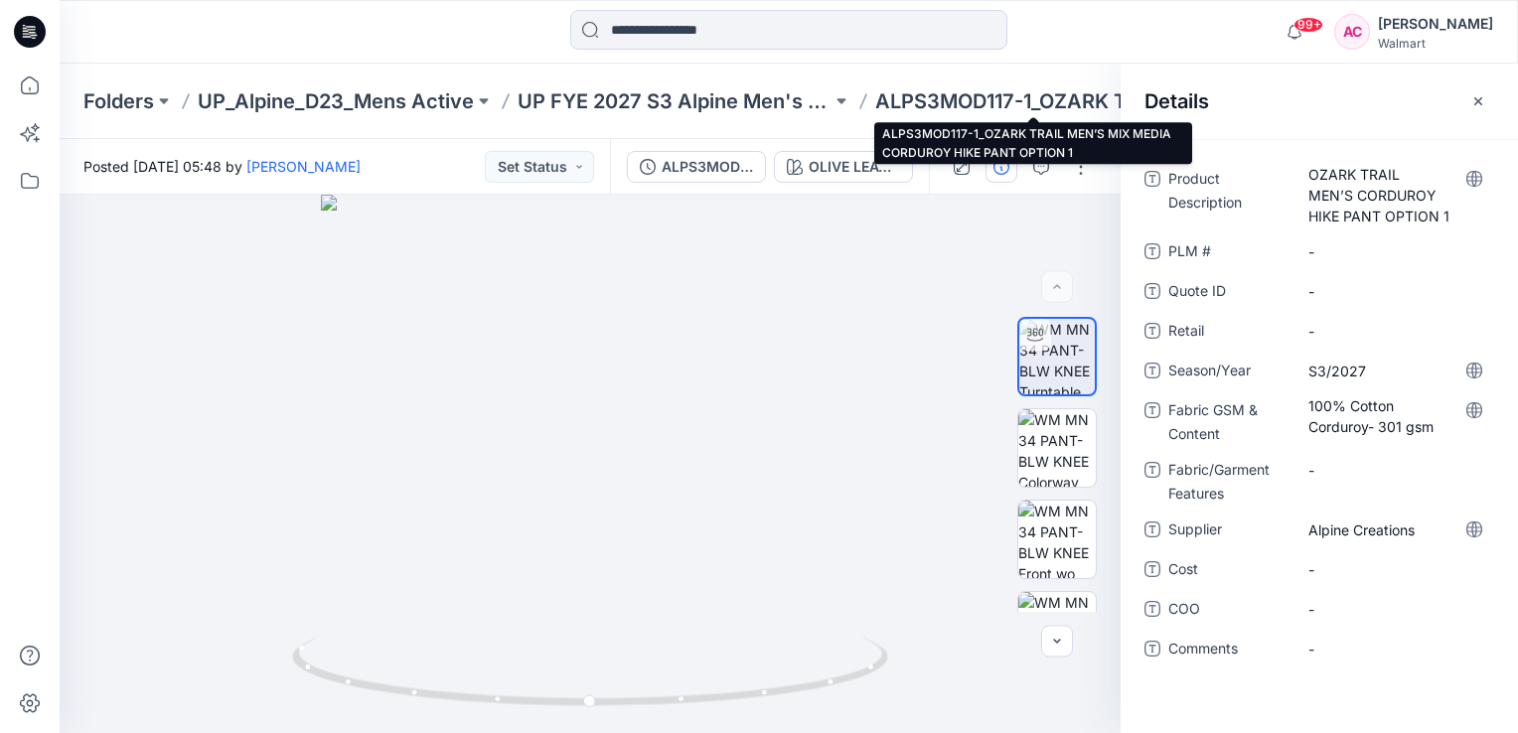
click at [921, 100] on p "ALPS3MOD117-1_OZARK TRAIL MEN’S MIX MEDIA CORDUROY HIKE PANT OPTION 1" at bounding box center [1032, 101] width 314 height 28
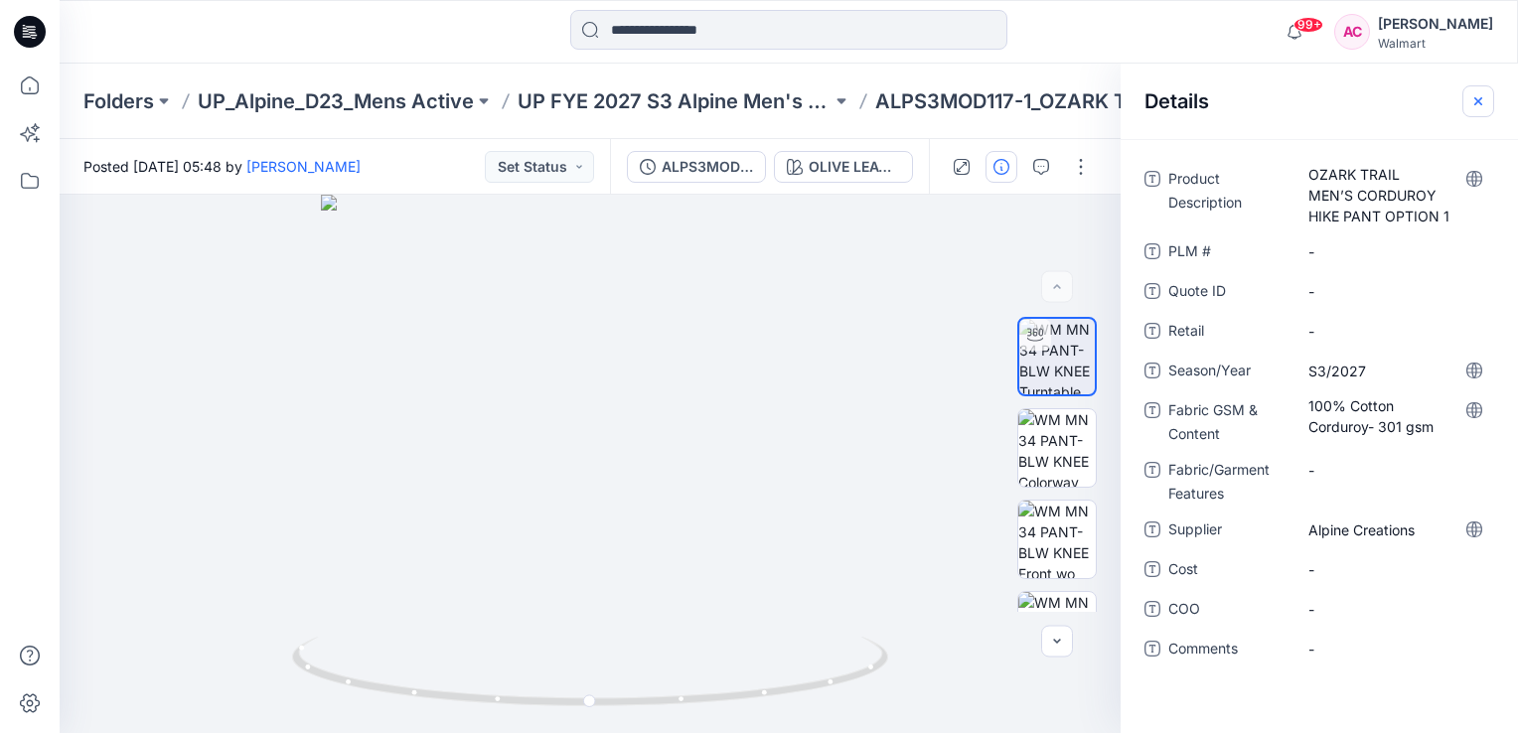
click at [1478, 99] on icon "button" at bounding box center [1478, 100] width 8 height 8
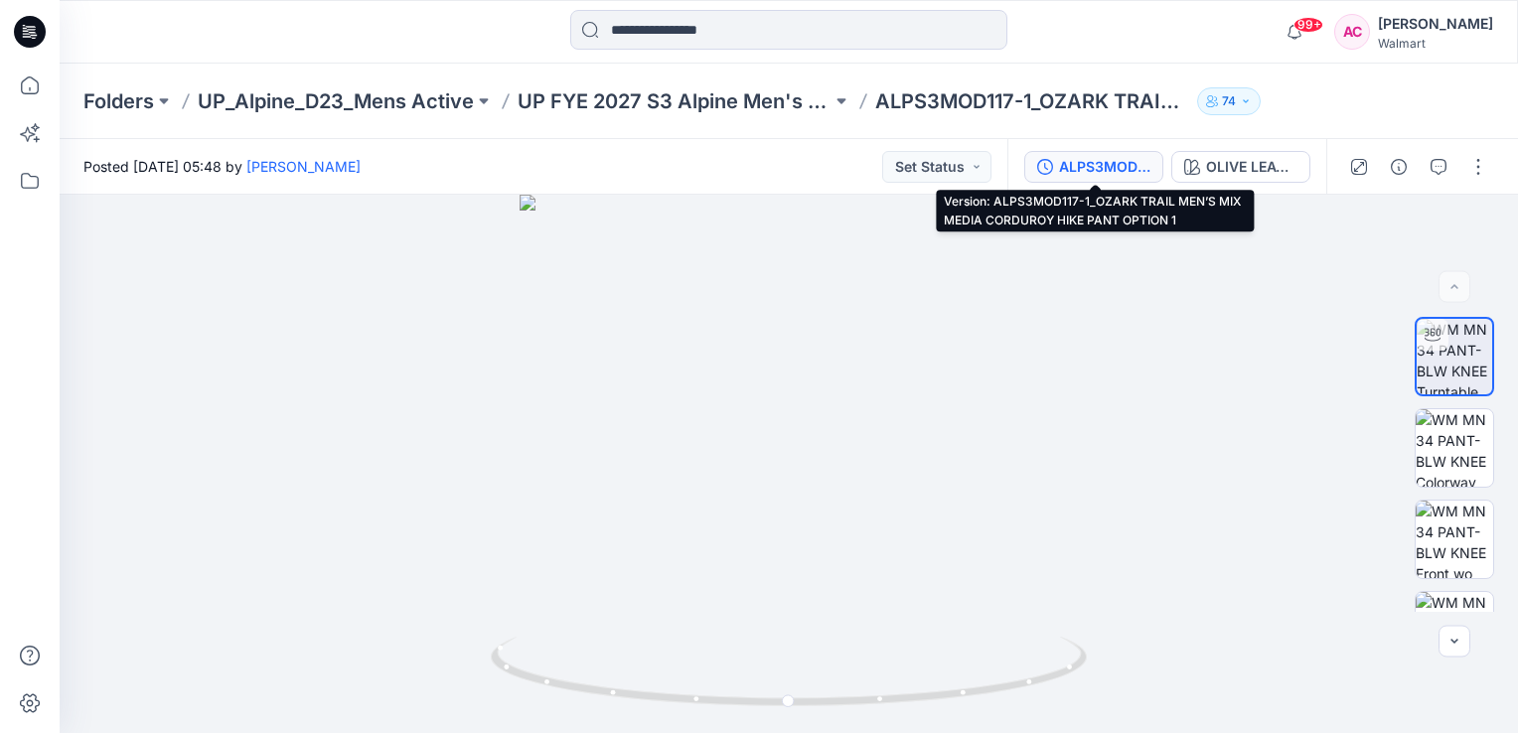
click at [1103, 168] on div "ALPS3MOD117-1_OZARK TRAIL MEN’S MIX MEDIA CORDUROY HIKE PANT OPTION 1" at bounding box center [1104, 167] width 91 height 22
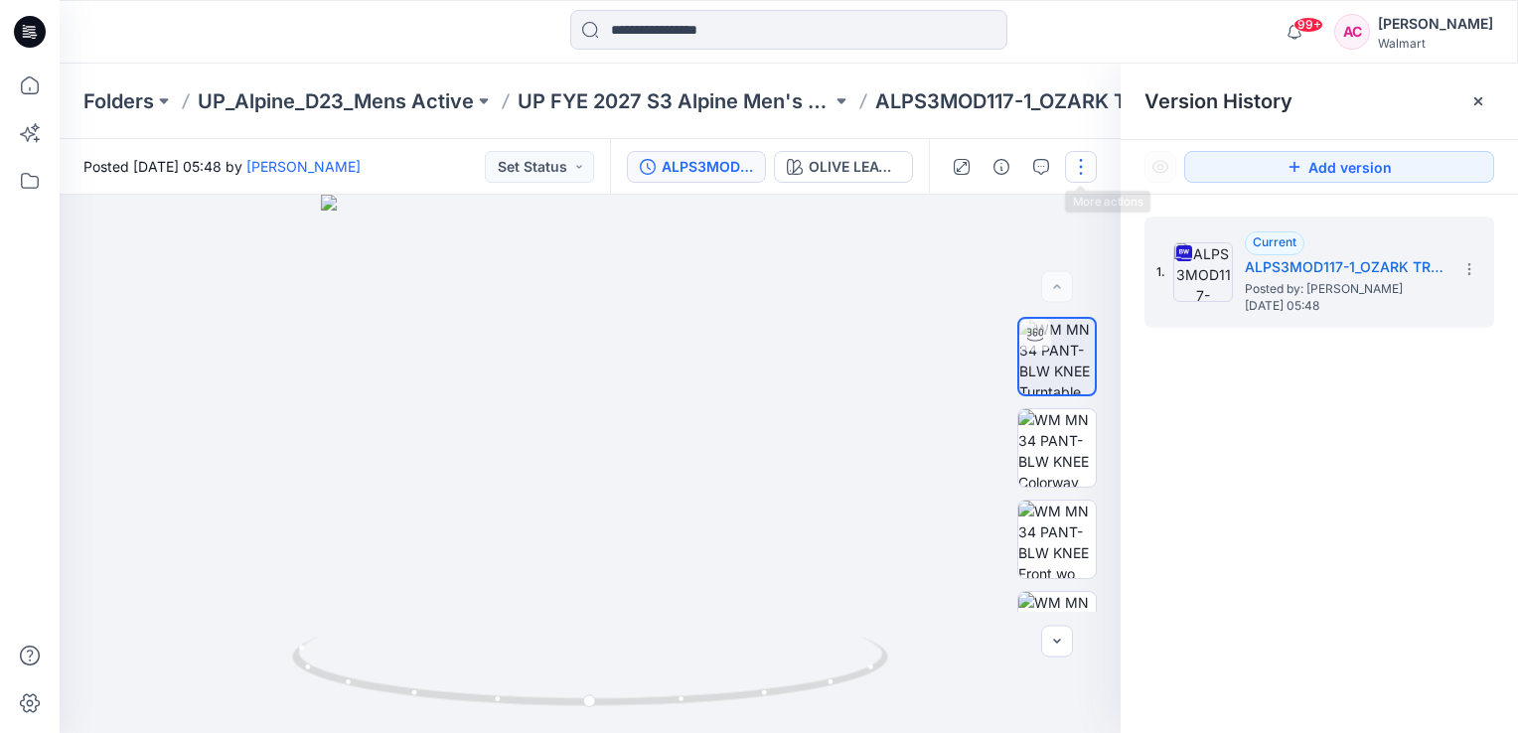
click at [1075, 167] on button "button" at bounding box center [1081, 167] width 32 height 32
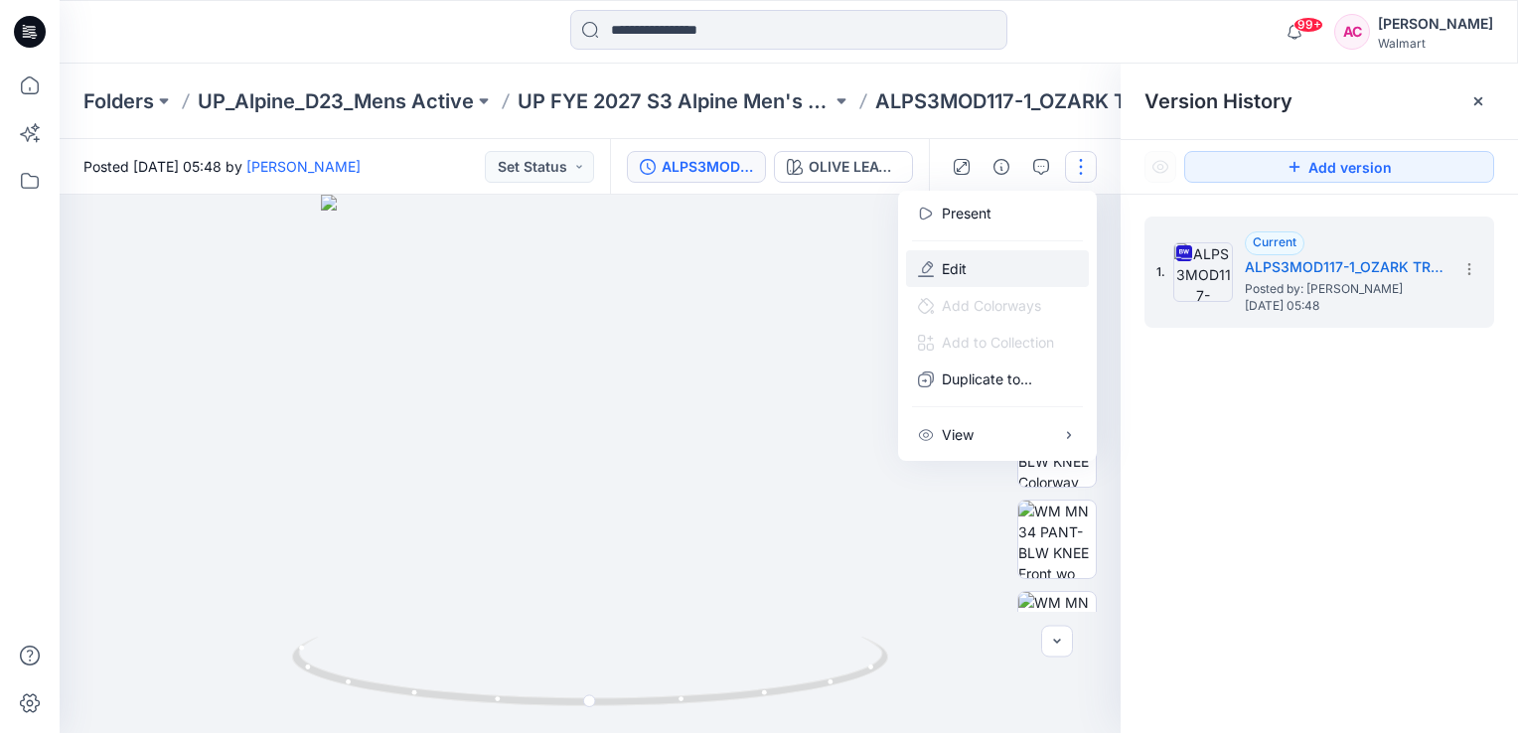
click at [970, 269] on button "Edit" at bounding box center [997, 268] width 183 height 37
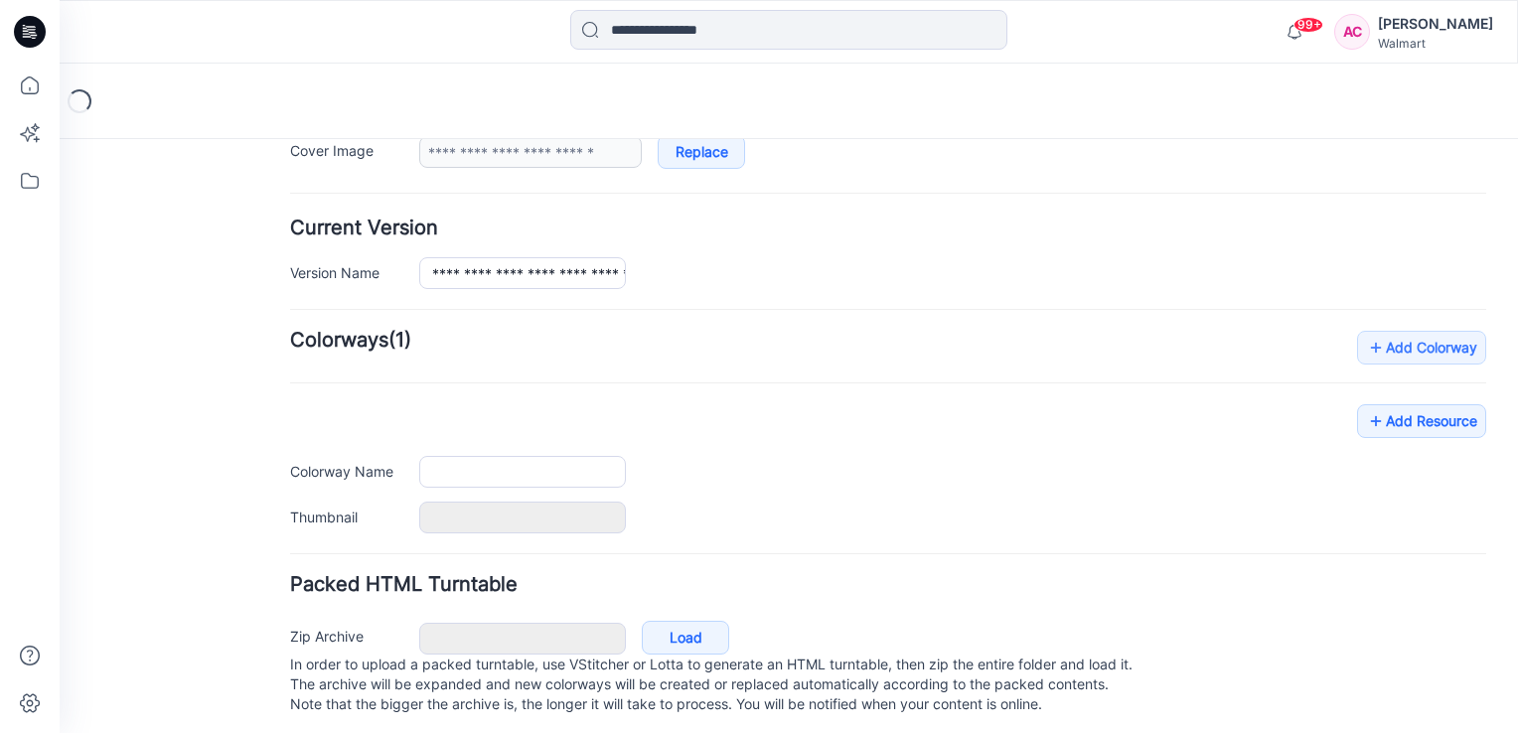
type input "**********"
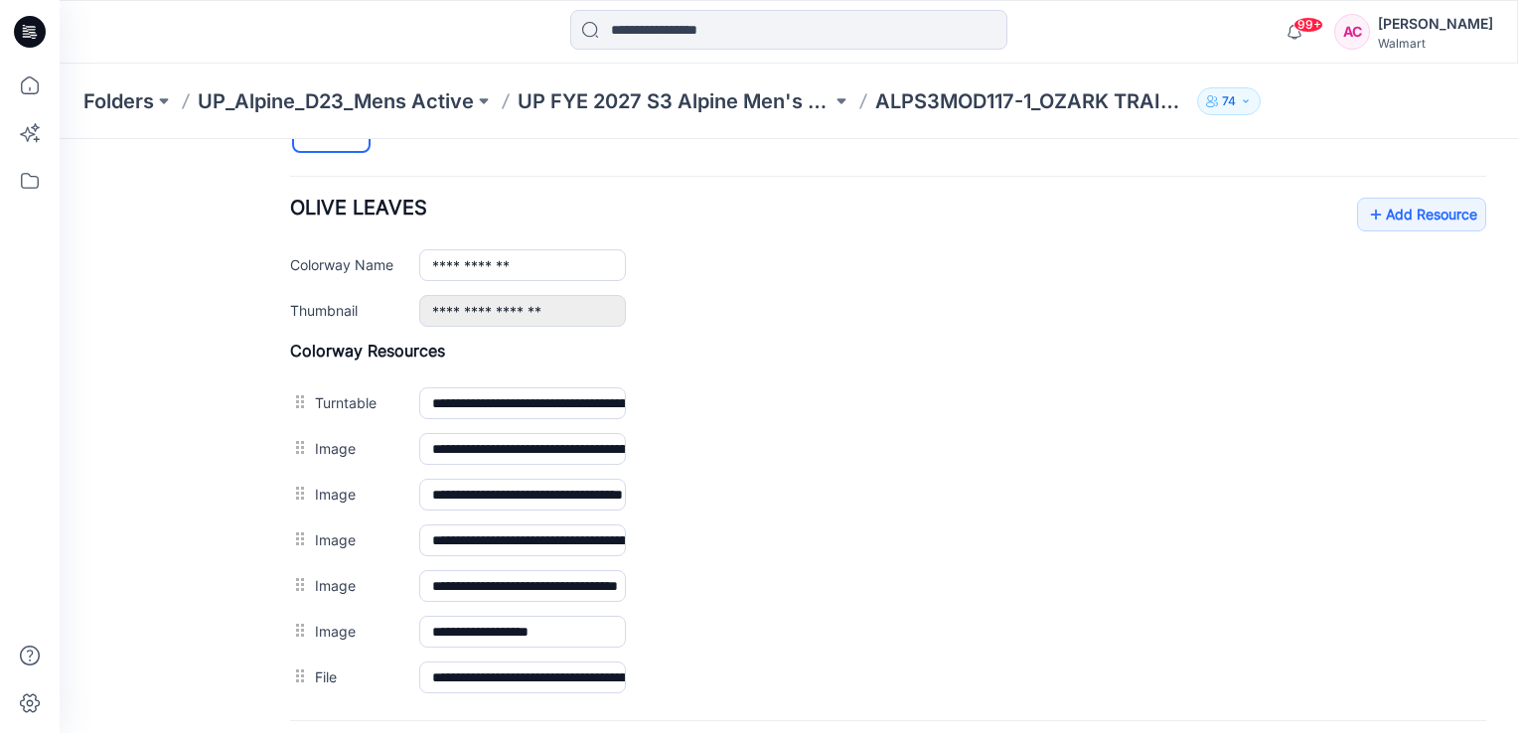
scroll to position [750, 0]
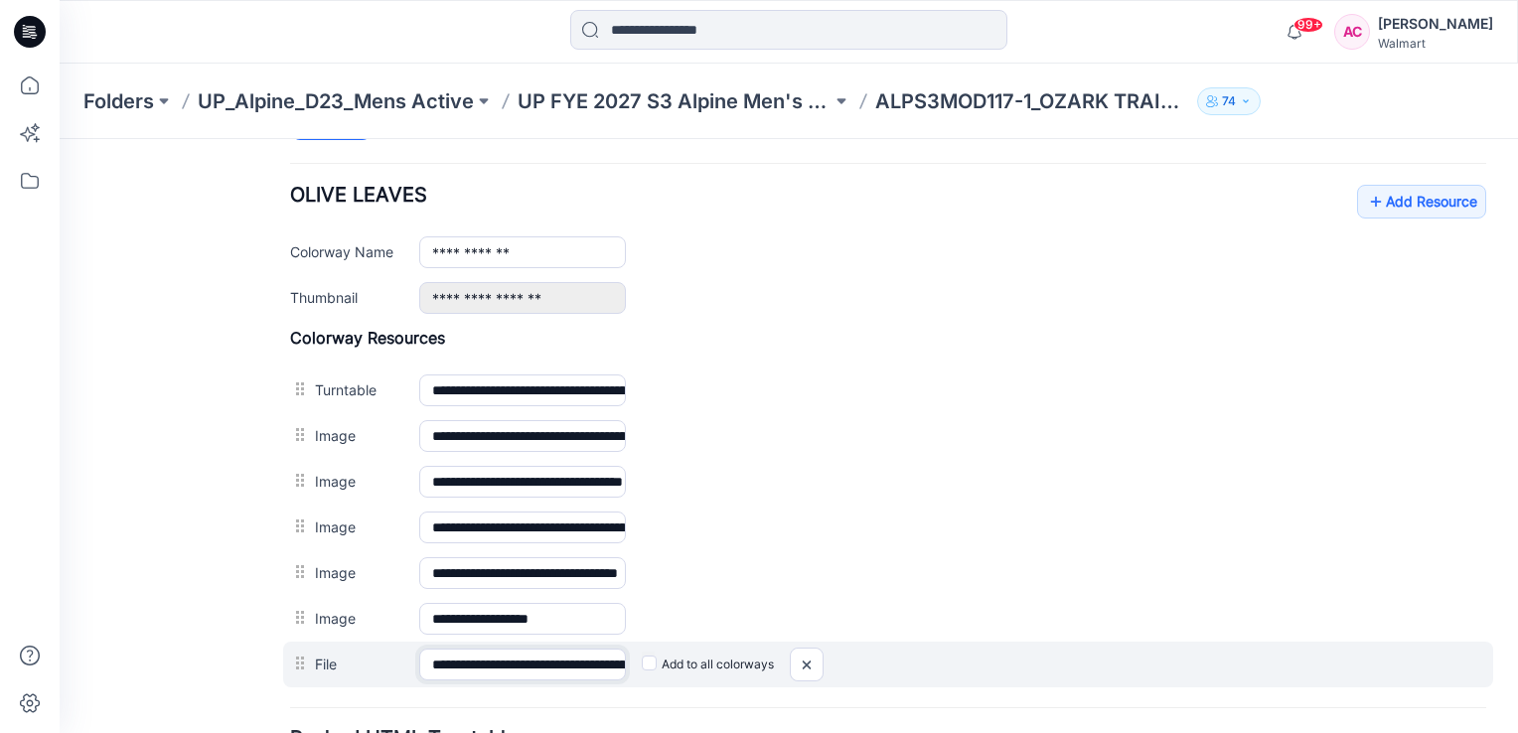
click at [589, 660] on input "**********" at bounding box center [522, 665] width 207 height 32
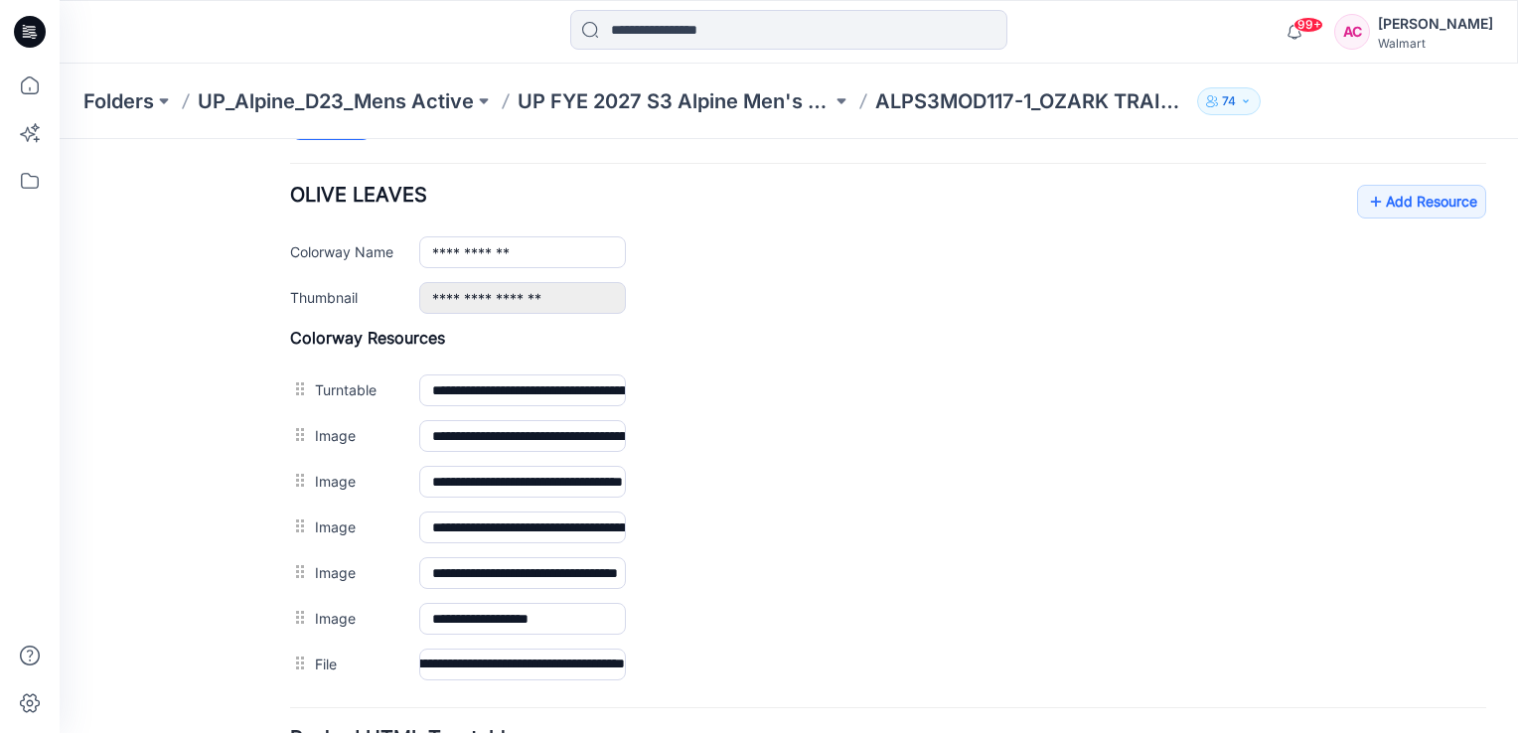
scroll to position [0, 0]
click at [1130, 262] on div "**********" at bounding box center [952, 252] width 1067 height 32
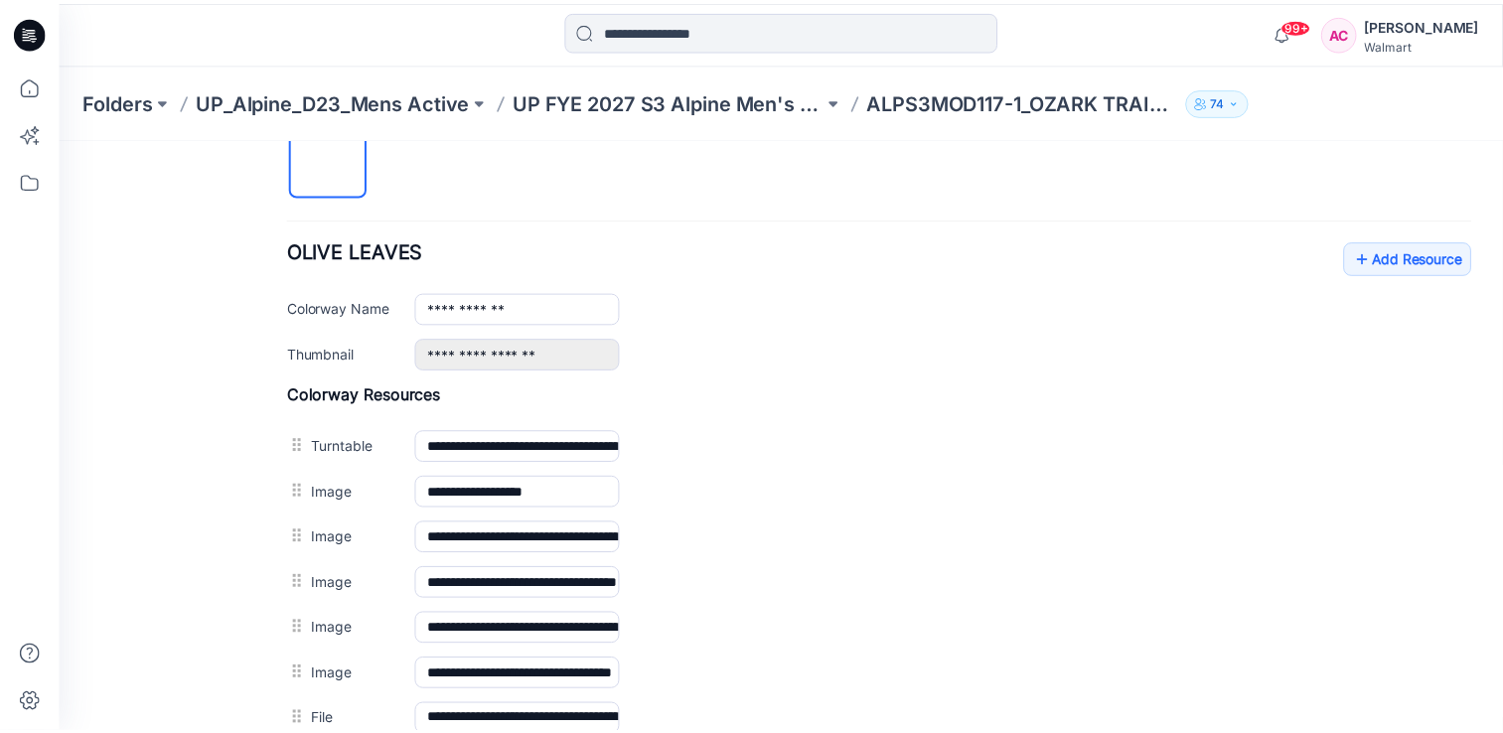
scroll to position [551, 0]
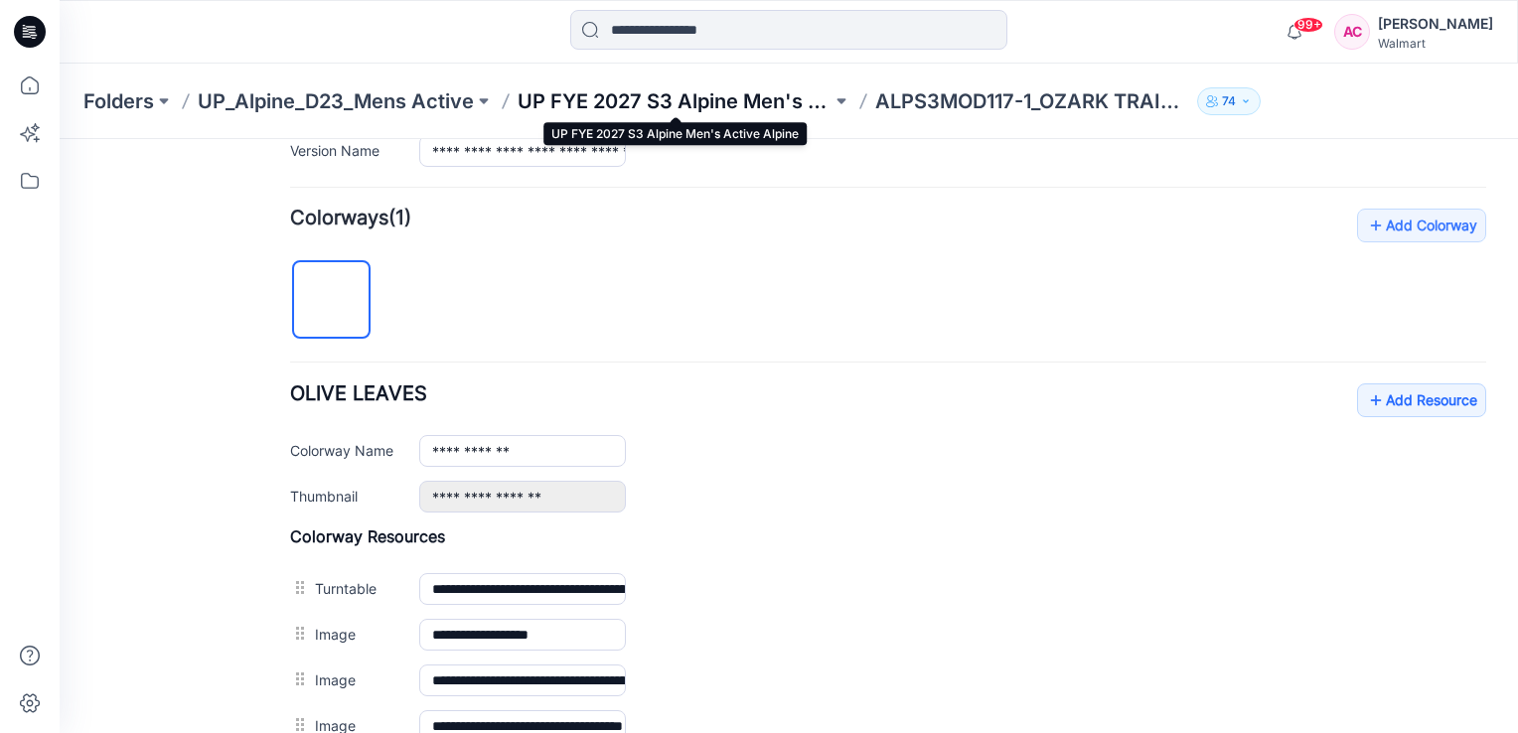
click at [709, 94] on p "UP FYE 2027 S3 Alpine Men's Active Alpine" at bounding box center [674, 101] width 314 height 28
